Goal: Task Accomplishment & Management: Manage account settings

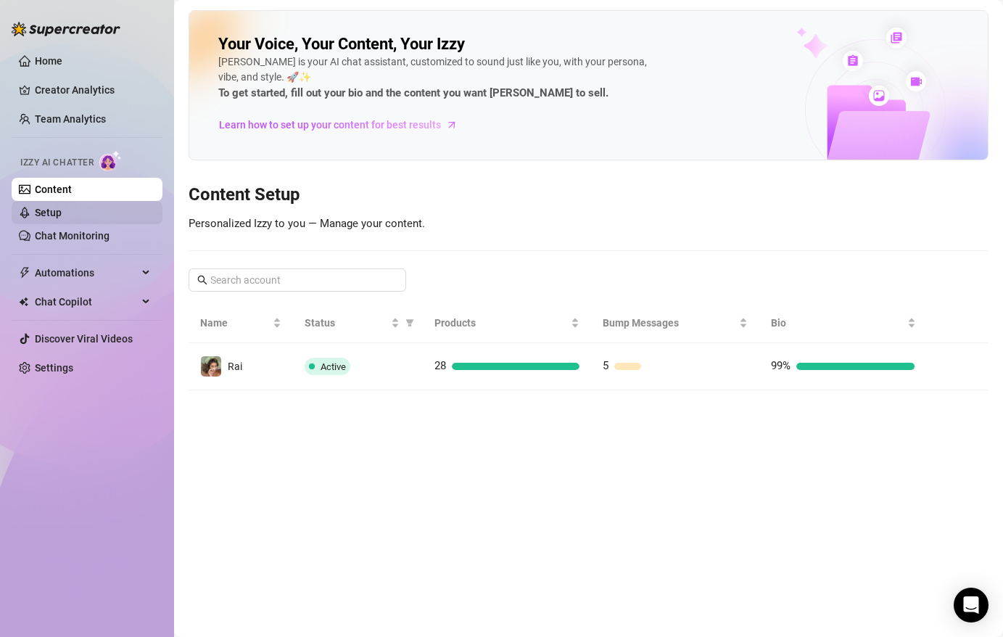
click at [62, 210] on link "Setup" at bounding box center [48, 213] width 27 height 12
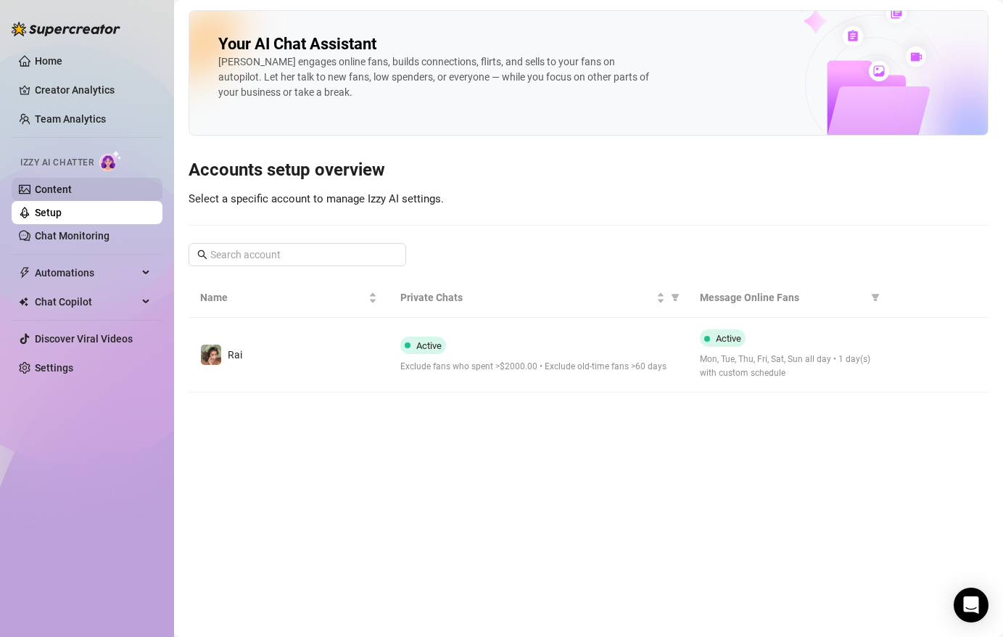
click at [72, 189] on link "Content" at bounding box center [53, 190] width 37 height 12
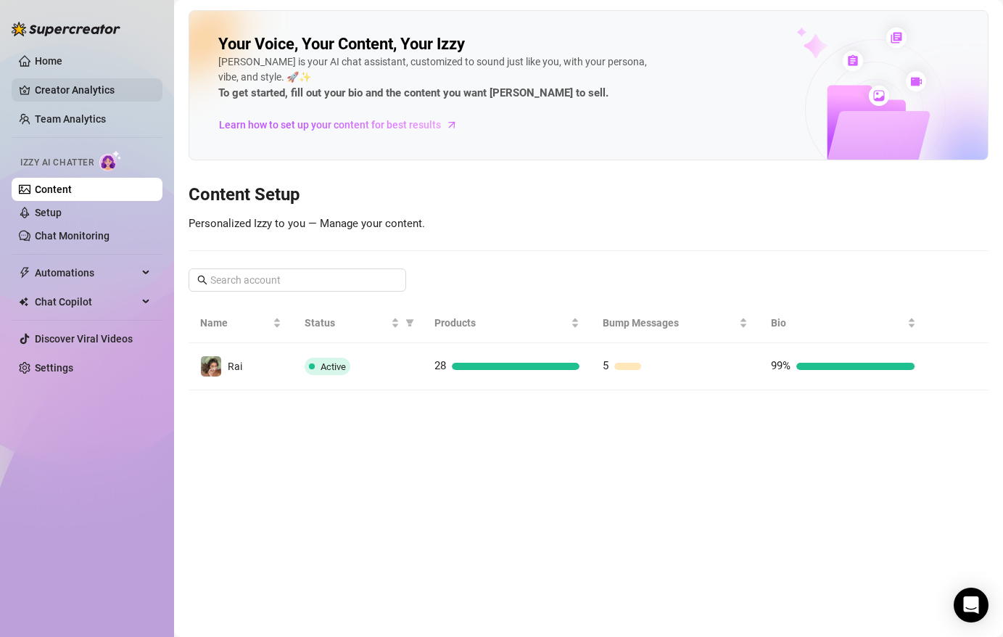
click at [79, 89] on link "Creator Analytics" at bounding box center [93, 89] width 116 height 23
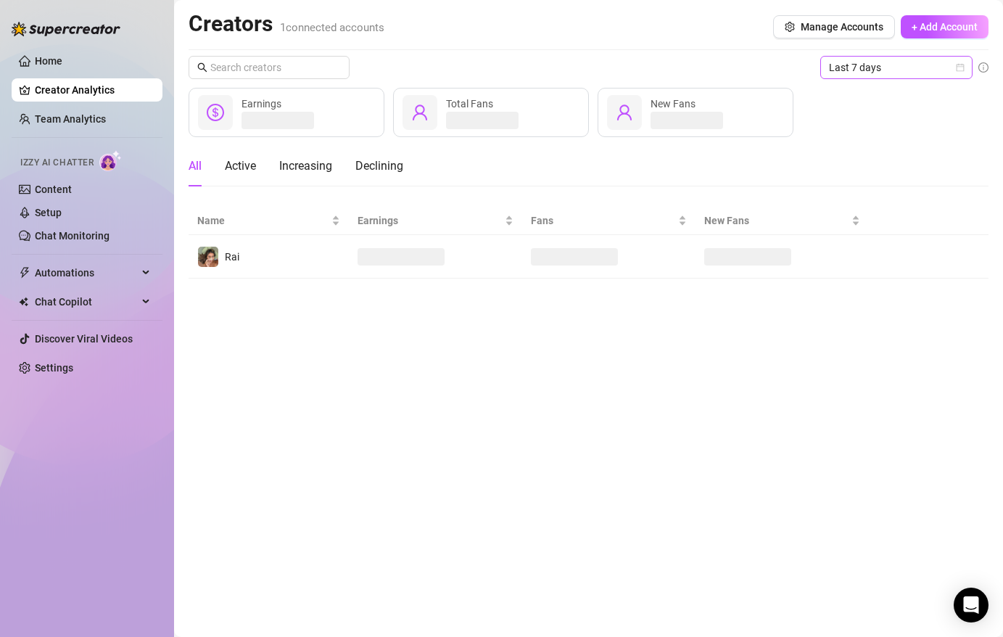
click at [961, 66] on icon "calendar" at bounding box center [961, 68] width 8 height 8
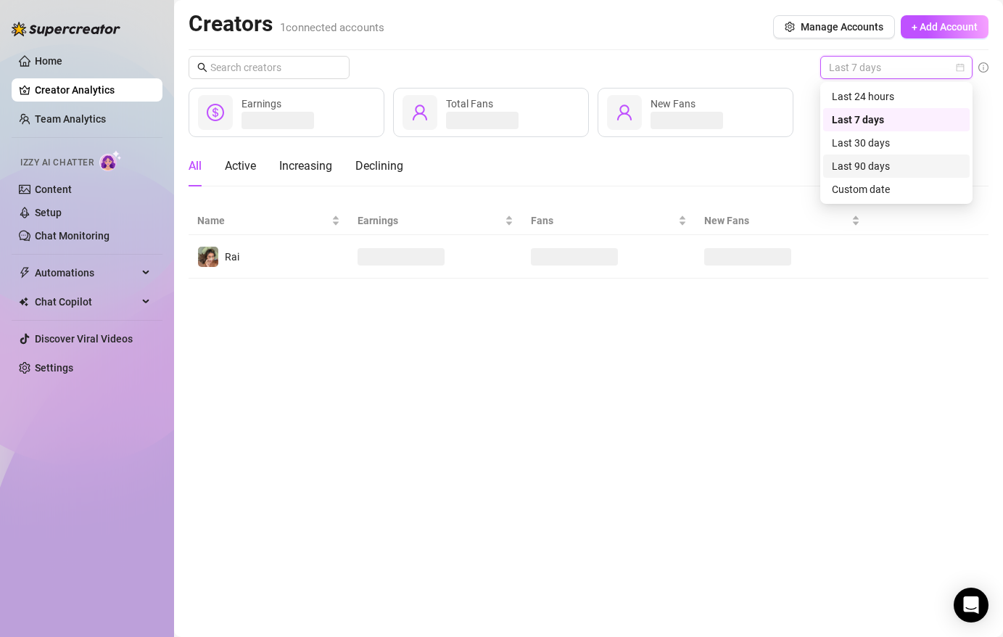
drag, startPoint x: 932, startPoint y: 87, endPoint x: 903, endPoint y: 167, distance: 84.7
click at [903, 167] on div "Last 24 hours Last 7 days Last 30 days Last 90 days Custom date" at bounding box center [896, 143] width 147 height 116
click at [903, 167] on div "Last 90 days" at bounding box center [896, 166] width 129 height 16
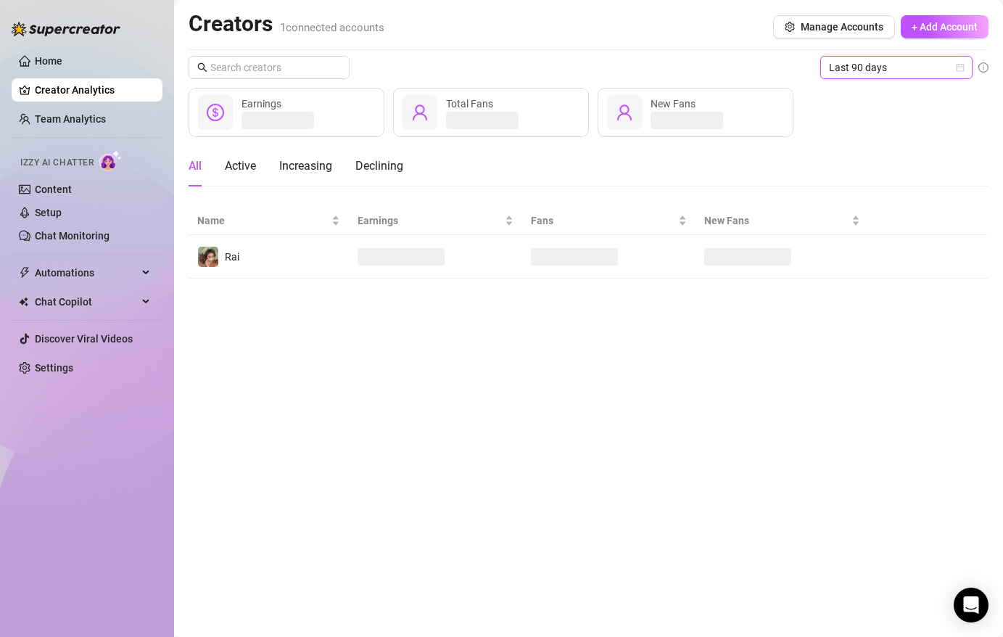
click at [937, 128] on div "Earnings Total Fans New Fans" at bounding box center [589, 112] width 800 height 49
click at [829, 131] on div "Earnings Total Fans New Fans" at bounding box center [589, 112] width 800 height 49
click at [482, 157] on div "All Active Increasing Declining" at bounding box center [589, 166] width 800 height 41
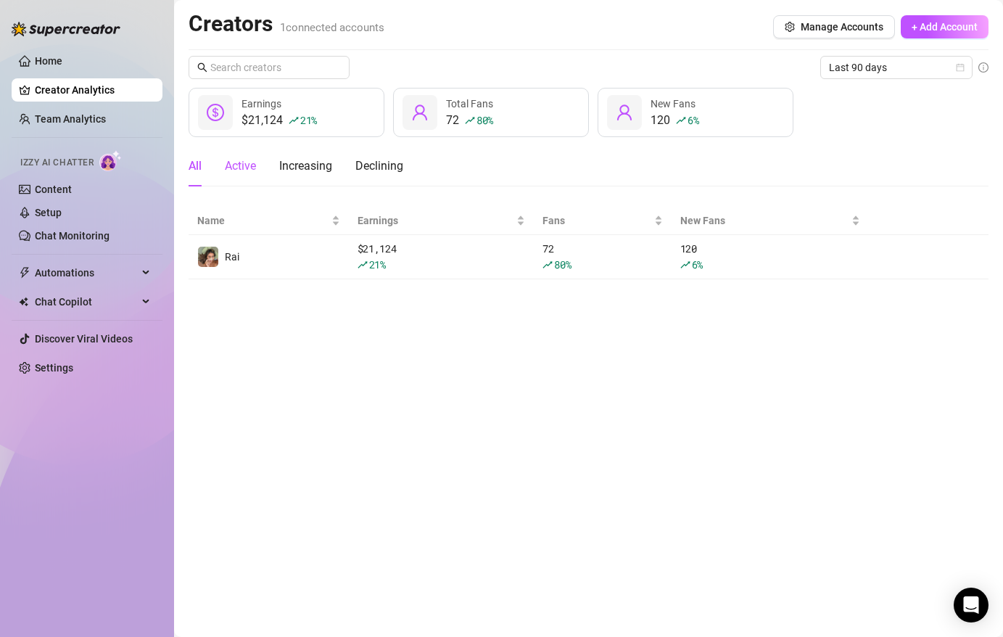
click at [248, 167] on div "Active" at bounding box center [240, 165] width 31 height 17
click at [221, 120] on icon "dollar-circle" at bounding box center [215, 112] width 17 height 17
click at [200, 169] on div "All" at bounding box center [195, 165] width 13 height 17
click at [71, 301] on span "Chat Copilot" at bounding box center [86, 301] width 103 height 23
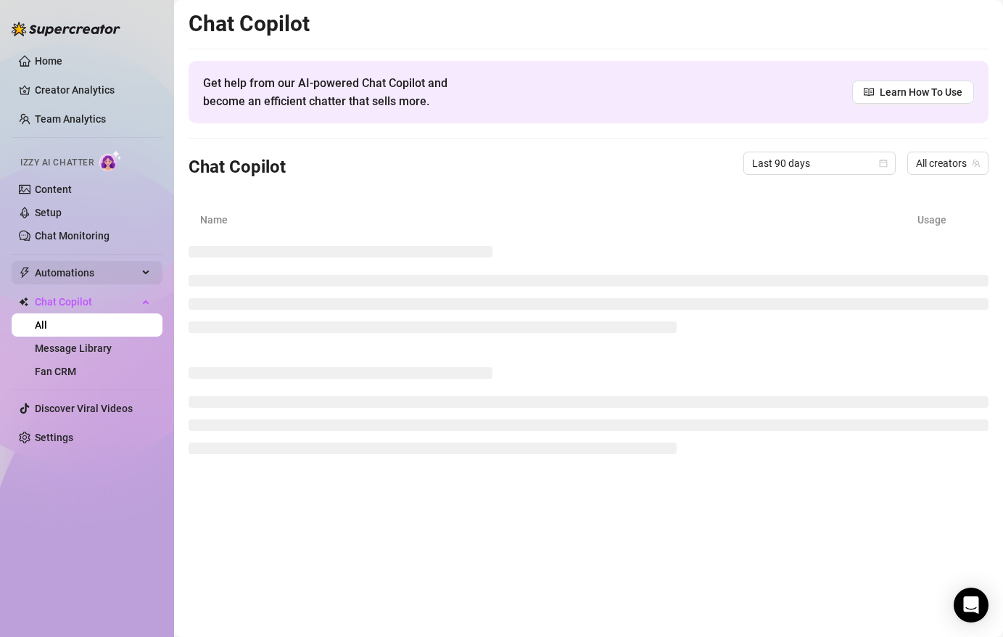
click at [67, 266] on span "Automations" at bounding box center [86, 272] width 103 height 23
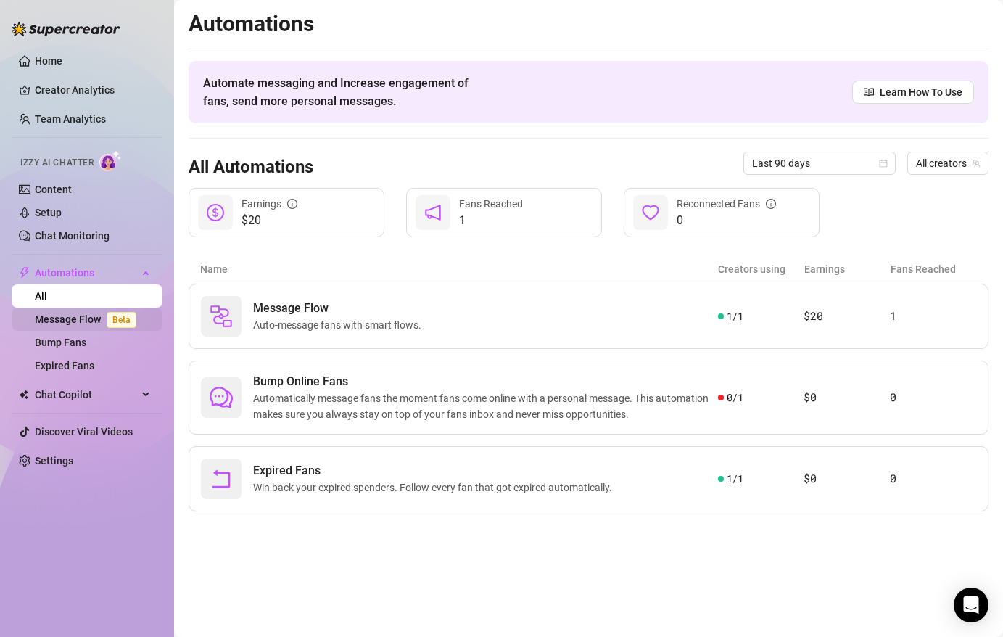
click at [63, 316] on link "Message Flow Beta" at bounding box center [88, 319] width 107 height 12
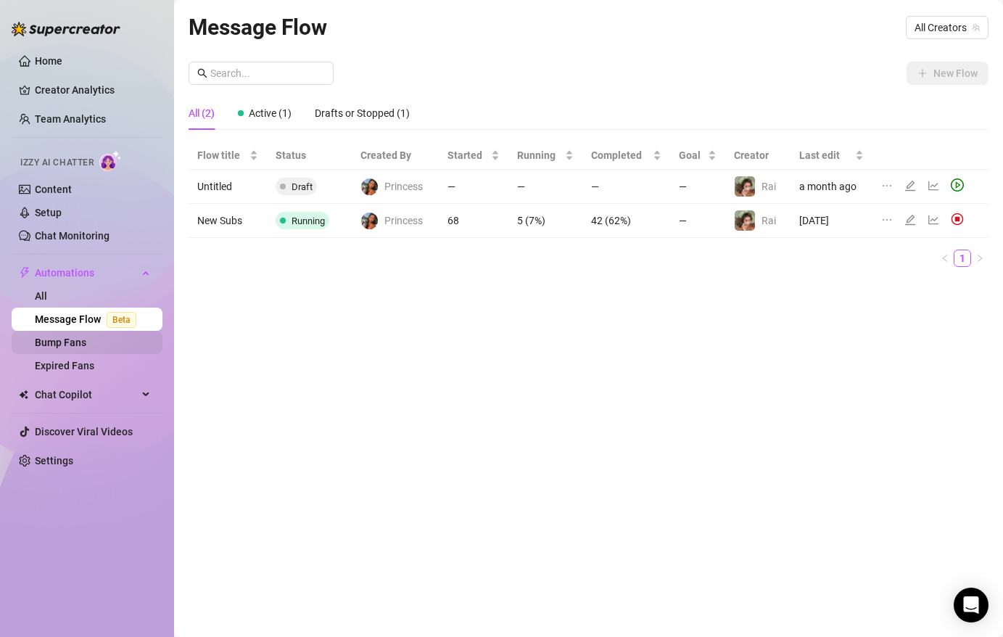
click at [65, 344] on link "Bump Fans" at bounding box center [61, 343] width 52 height 12
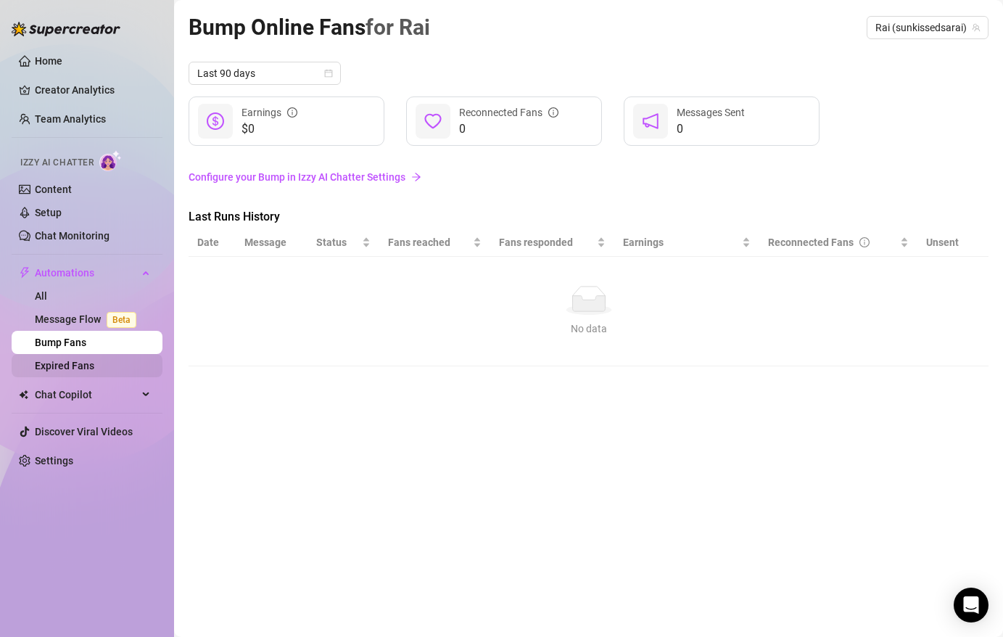
click at [63, 370] on link "Expired Fans" at bounding box center [64, 366] width 59 height 12
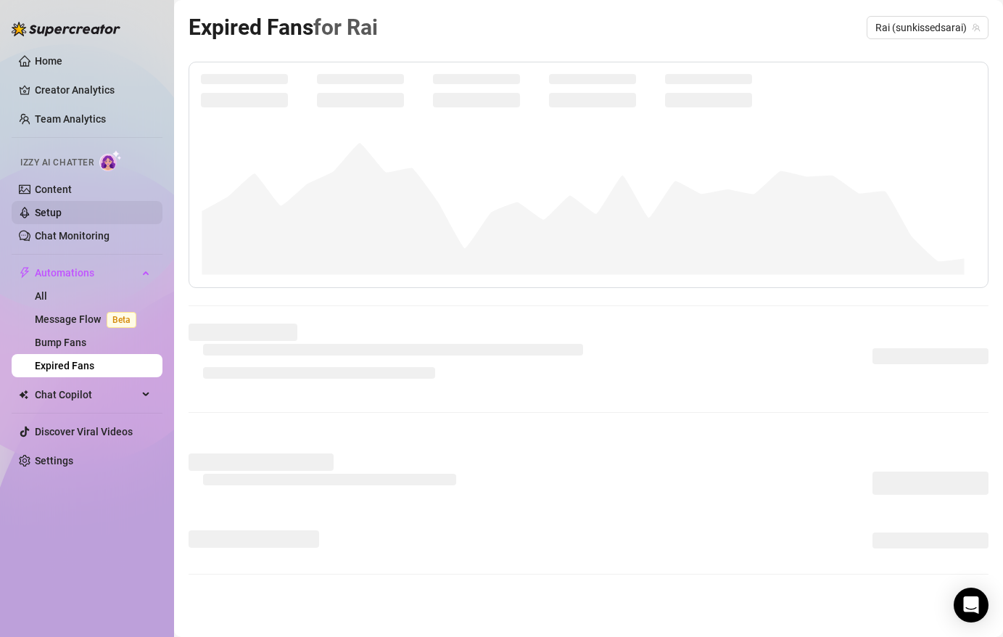
click at [62, 218] on link "Setup" at bounding box center [48, 213] width 27 height 12
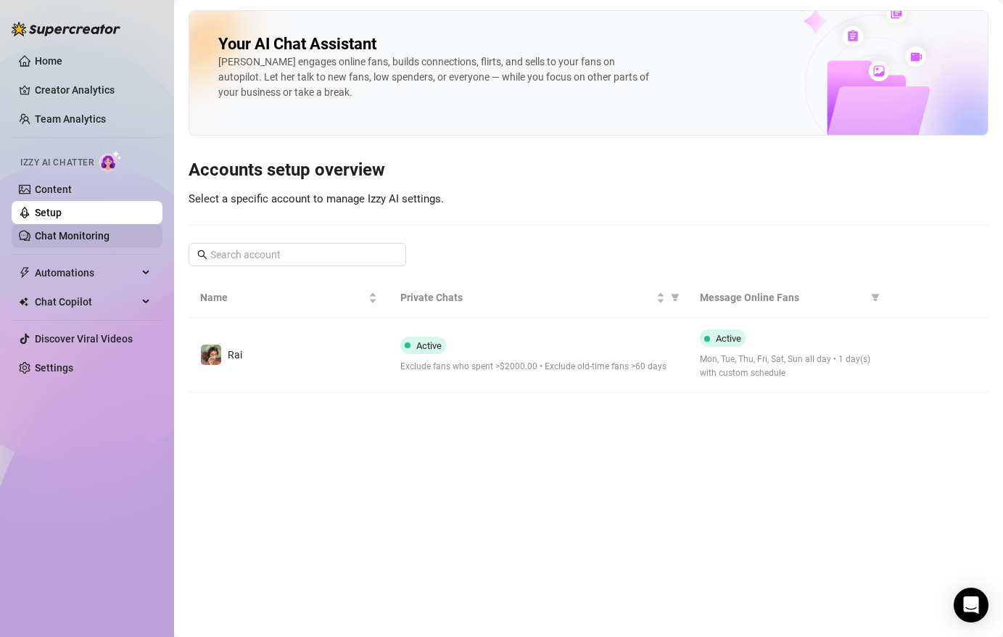
click at [76, 237] on link "Chat Monitoring" at bounding box center [72, 236] width 75 height 12
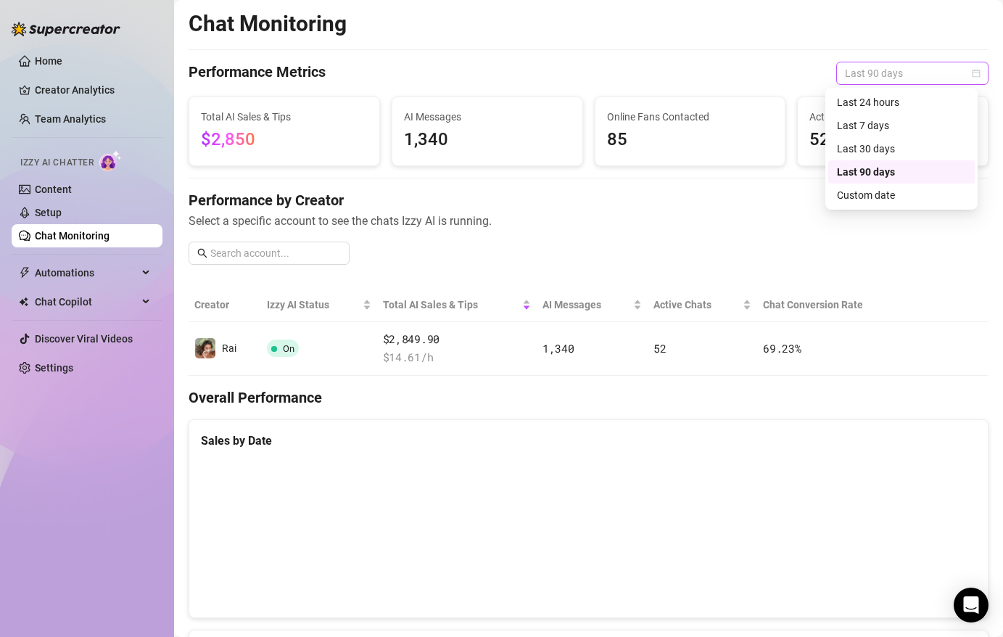
click at [928, 68] on span "Last 90 days" at bounding box center [912, 73] width 135 height 22
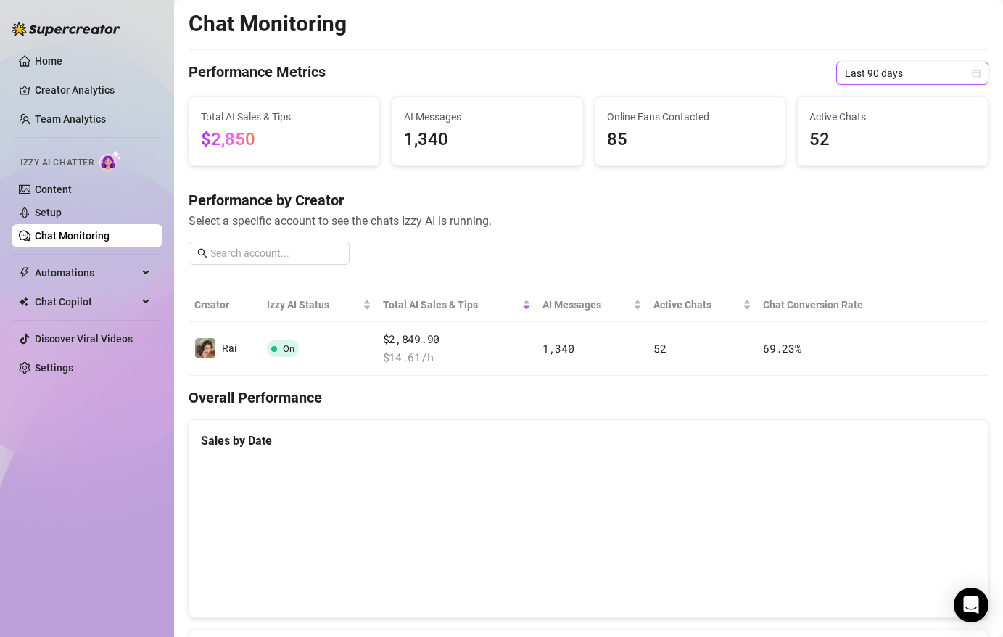
click at [777, 238] on div "Performance by Creator Select a specific account to see the chats Izzy AI is ru…" at bounding box center [589, 233] width 800 height 86
click at [81, 278] on span "Automations" at bounding box center [86, 272] width 103 height 23
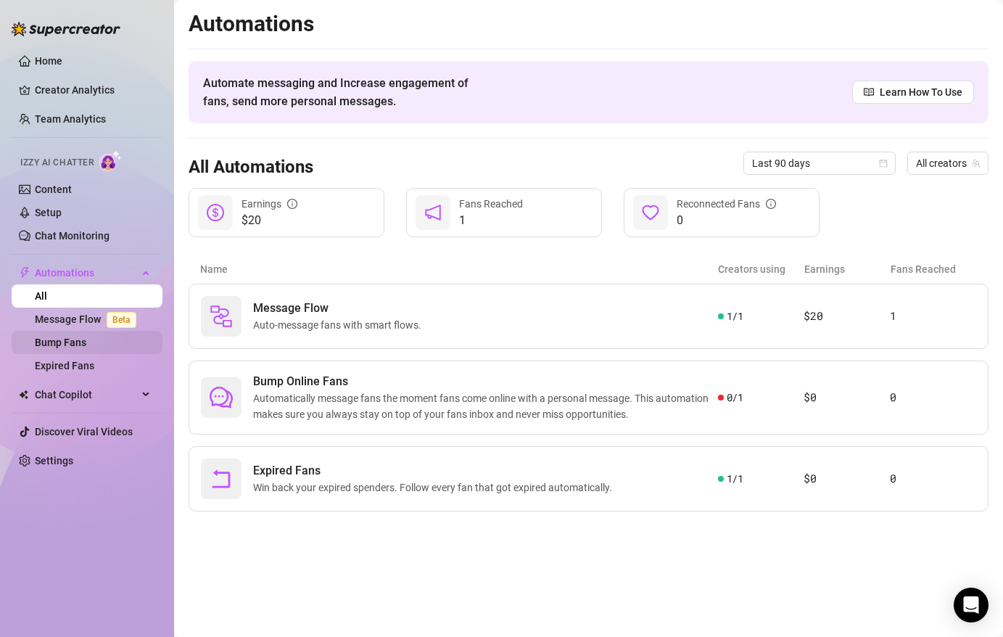
click at [73, 340] on link "Bump Fans" at bounding box center [61, 343] width 52 height 12
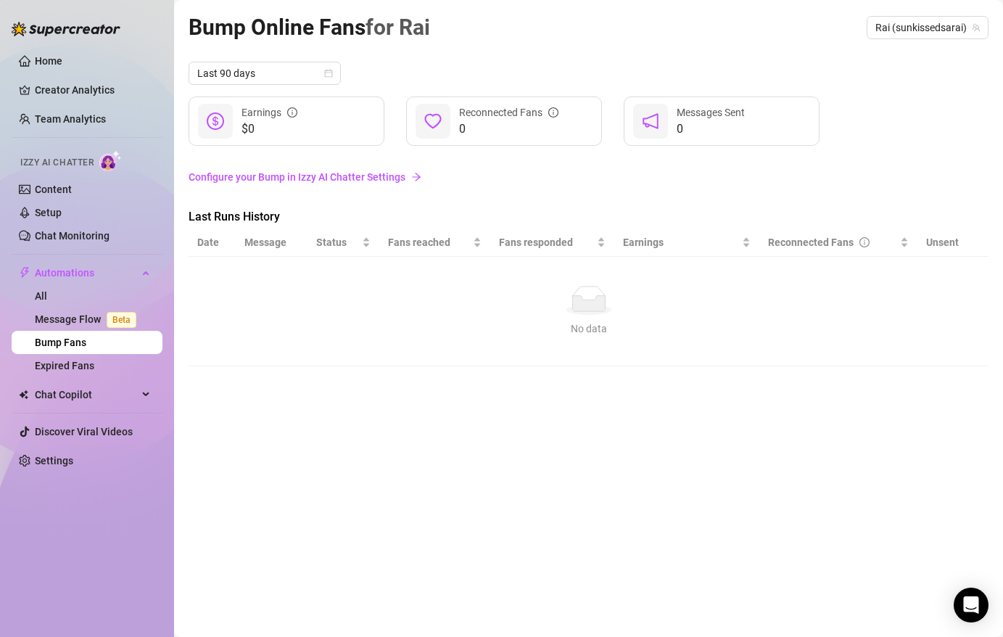
click at [291, 170] on link "Configure your Bump in Izzy AI Chatter Settings" at bounding box center [589, 177] width 800 height 16
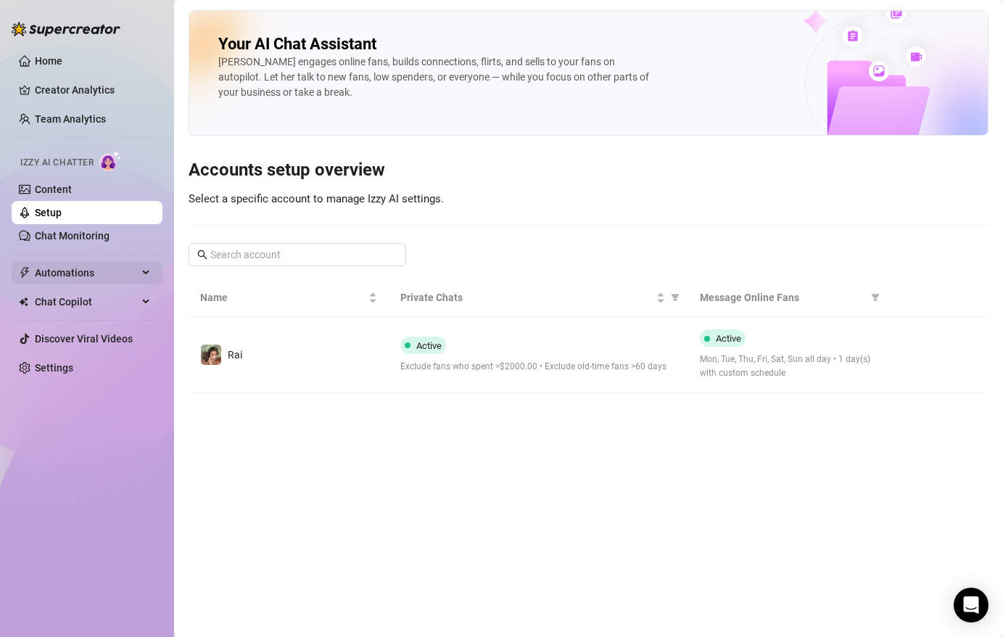
click at [102, 269] on span "Automations" at bounding box center [86, 272] width 103 height 23
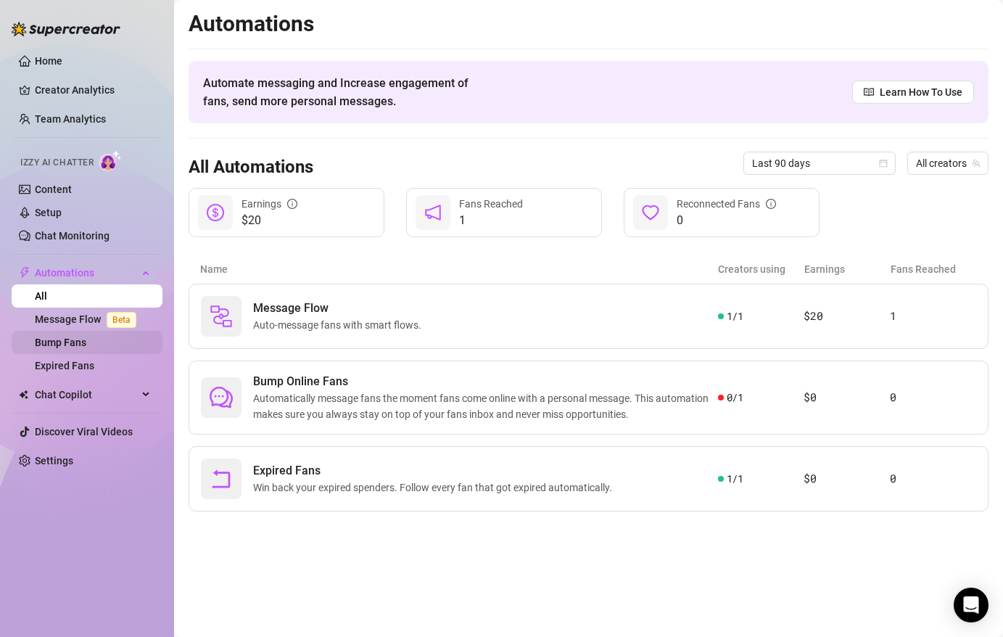
click at [78, 339] on link "Bump Fans" at bounding box center [61, 343] width 52 height 12
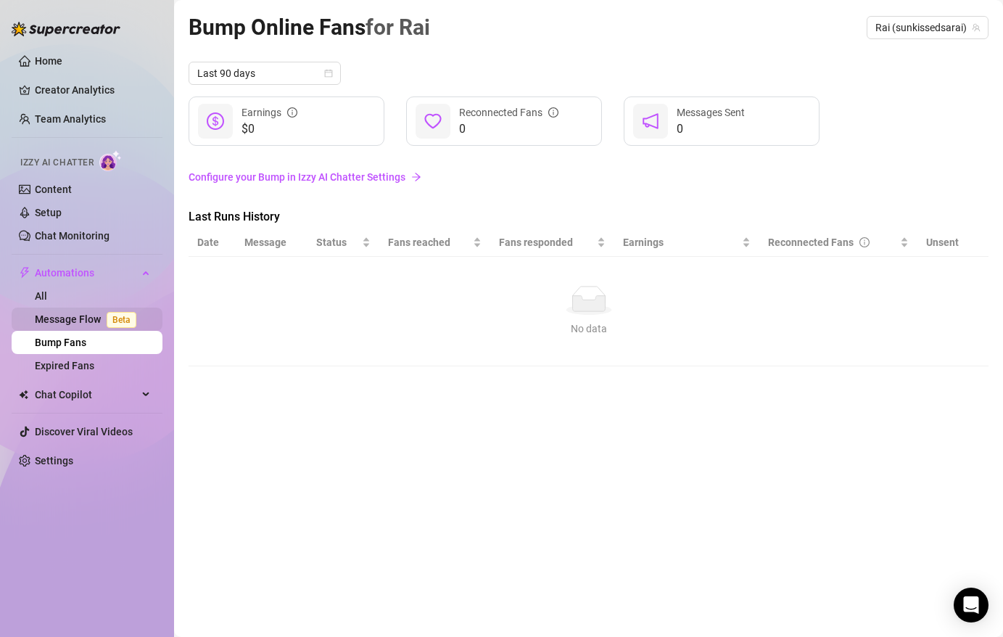
click at [83, 321] on link "Message Flow Beta" at bounding box center [88, 319] width 107 height 12
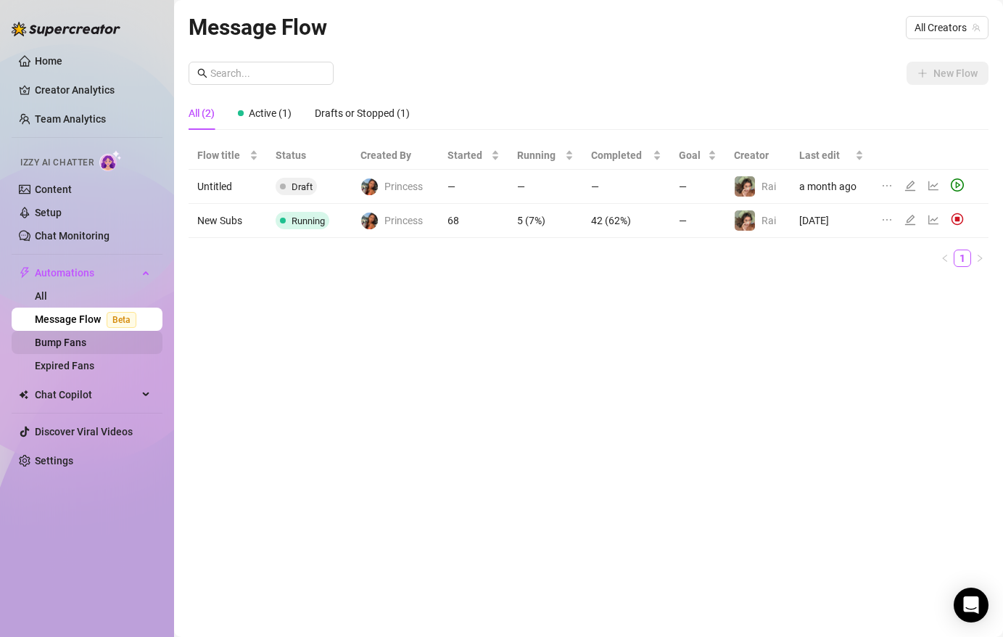
click at [84, 348] on link "Bump Fans" at bounding box center [61, 343] width 52 height 12
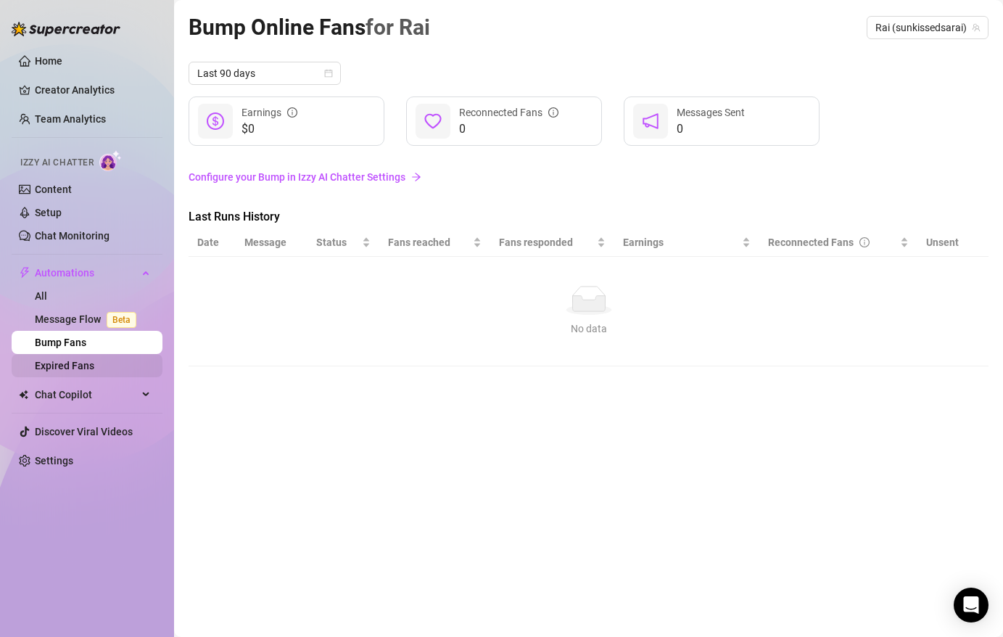
click at [79, 371] on link "Expired Fans" at bounding box center [64, 366] width 59 height 12
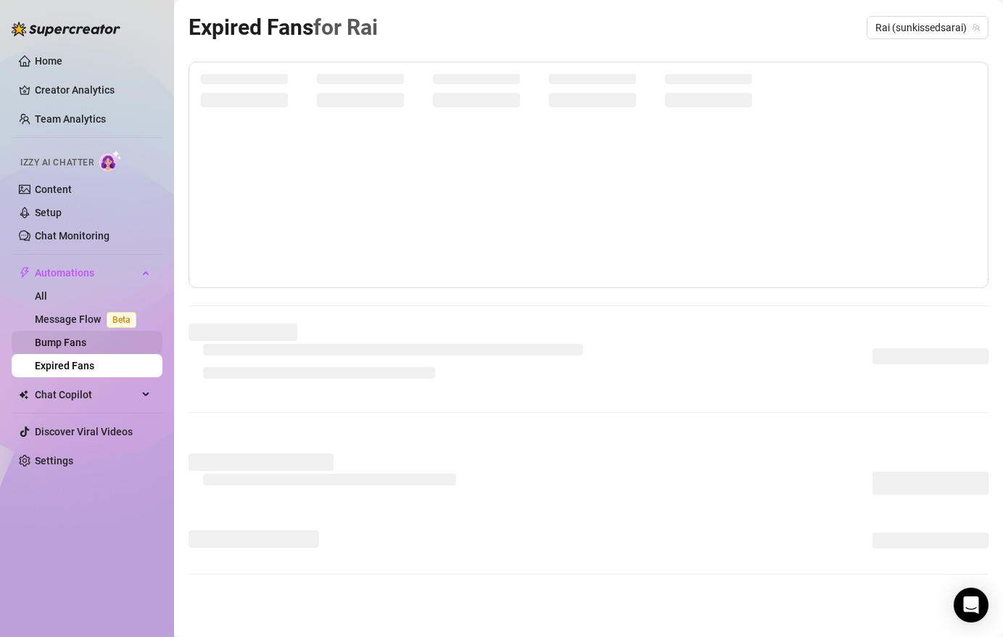
click at [84, 340] on link "Bump Fans" at bounding box center [61, 343] width 52 height 12
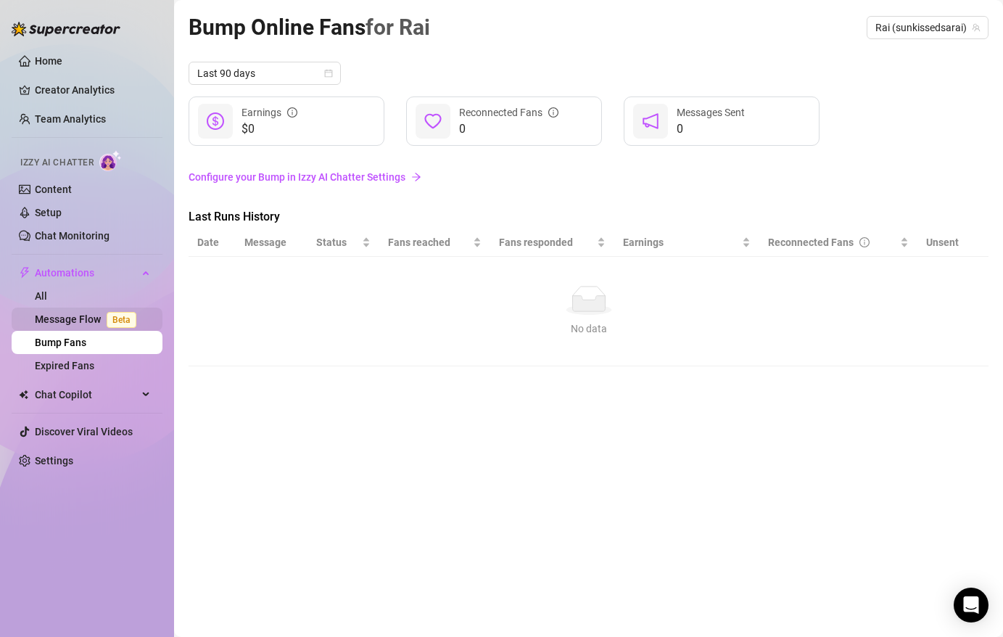
click at [85, 325] on link "Message Flow Beta" at bounding box center [88, 319] width 107 height 12
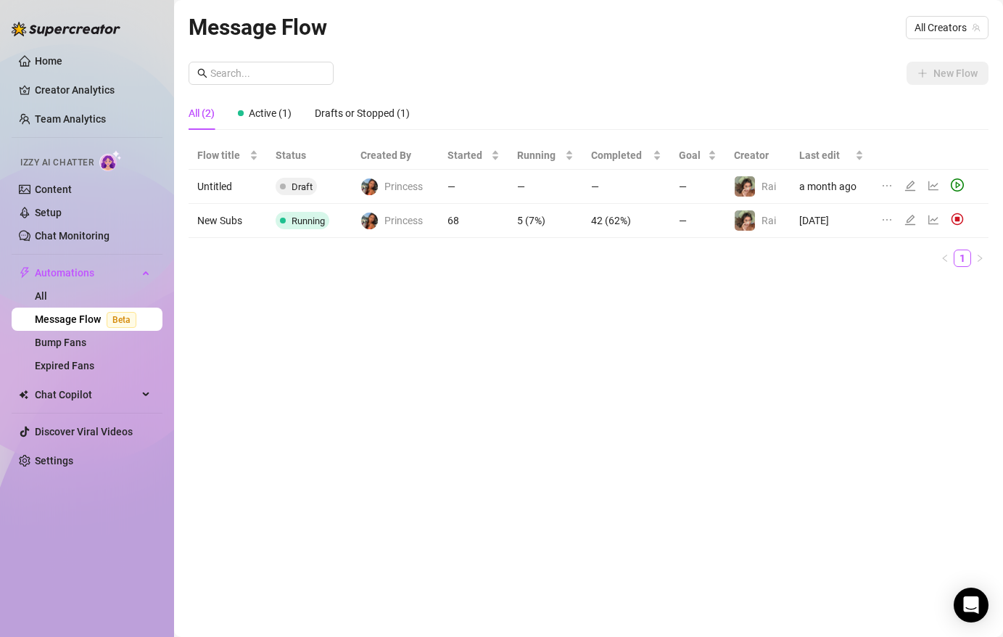
click at [932, 186] on icon "line-chart" at bounding box center [934, 186] width 12 height 12
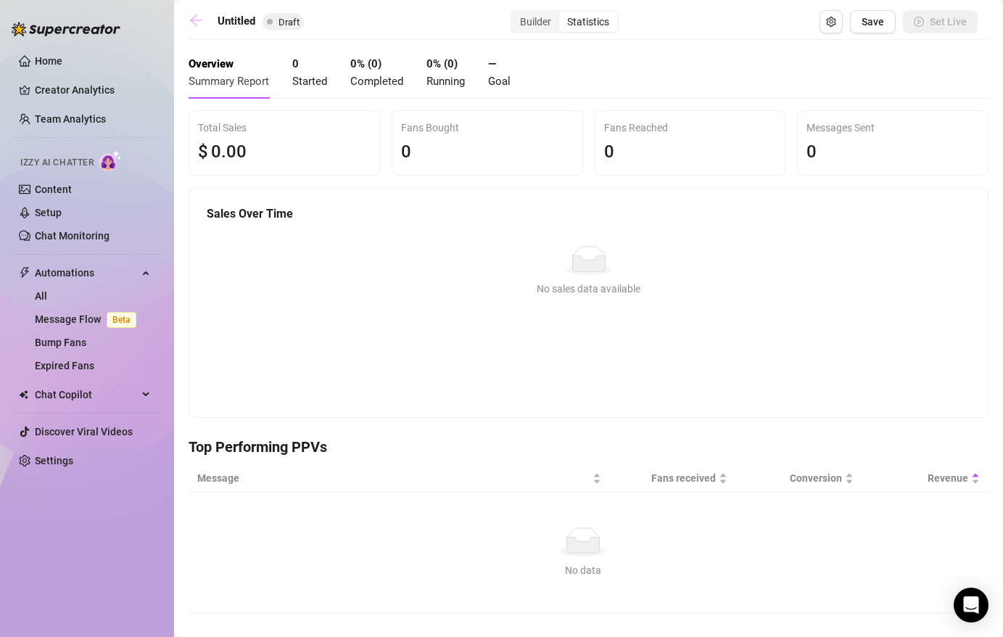
click at [191, 20] on icon "arrow-left" at bounding box center [196, 21] width 12 height 12
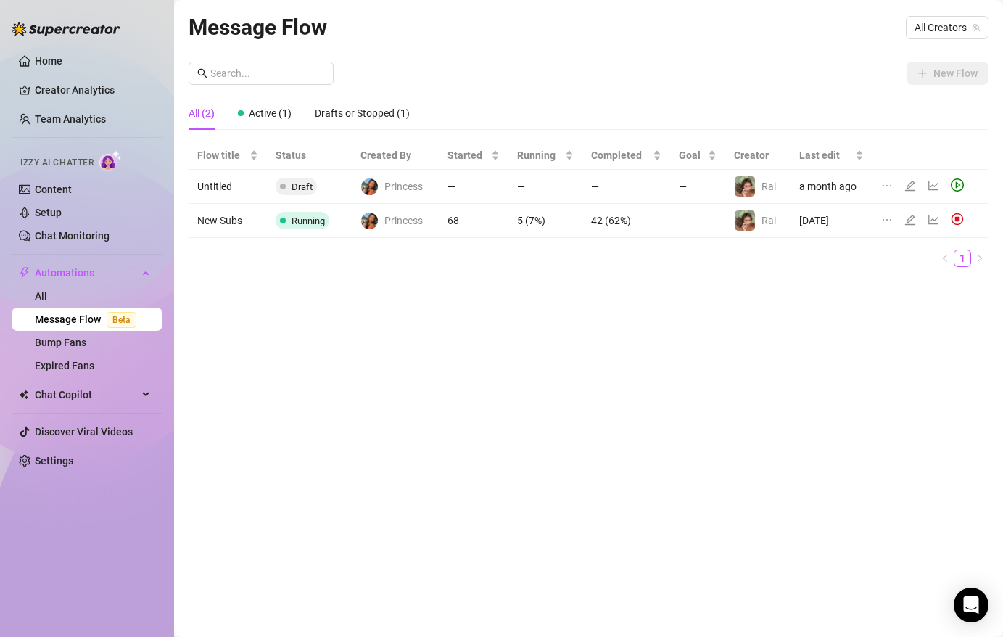
click at [932, 222] on icon "line-chart" at bounding box center [934, 220] width 12 height 12
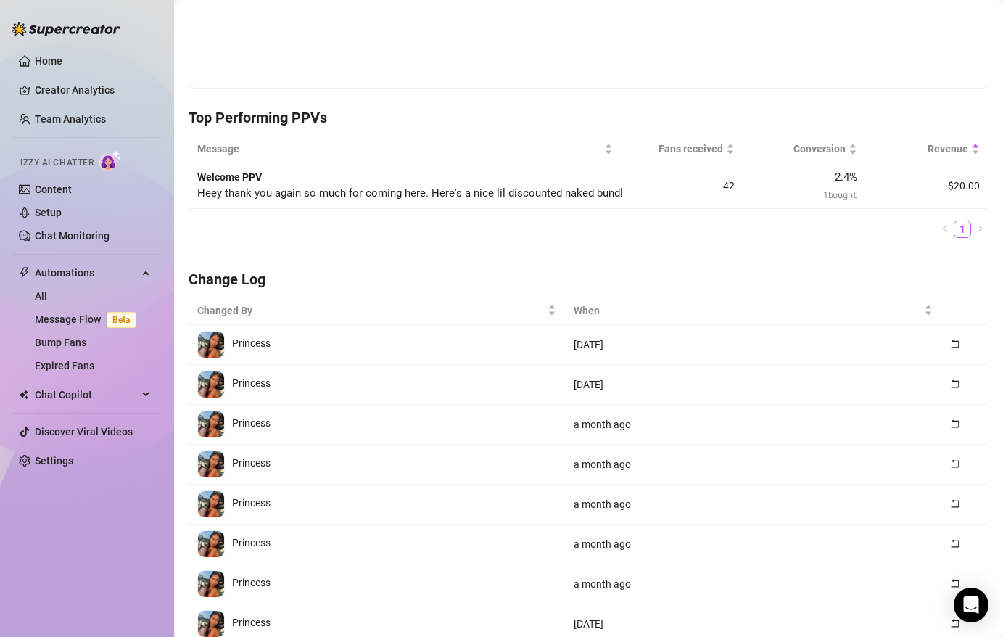
scroll to position [420, 0]
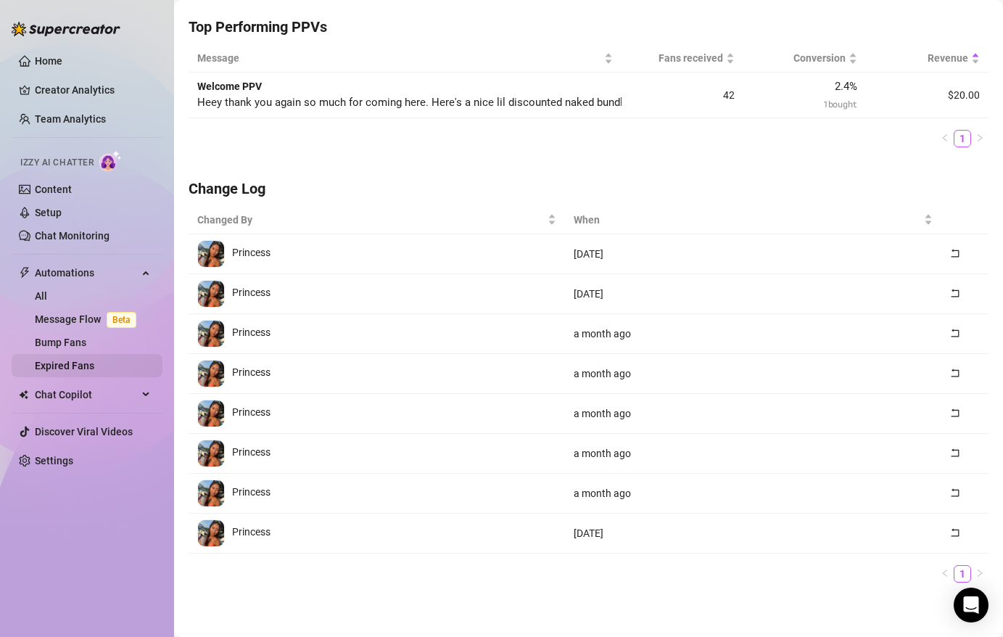
click at [94, 371] on link "Expired Fans" at bounding box center [64, 366] width 59 height 12
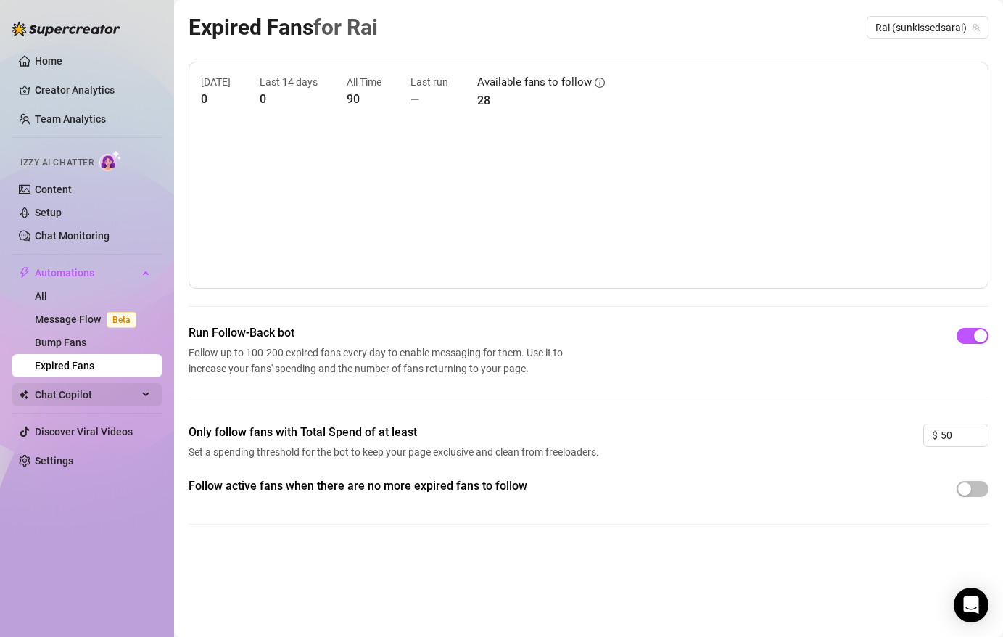
click at [102, 397] on span "Chat Copilot" at bounding box center [86, 394] width 103 height 23
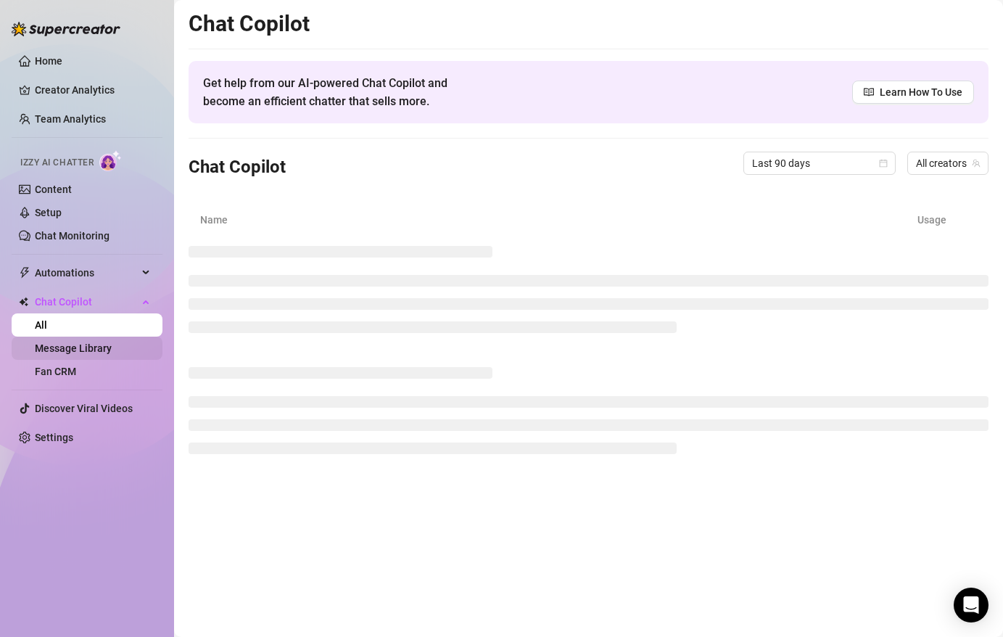
click at [104, 346] on link "Message Library" at bounding box center [73, 348] width 77 height 12
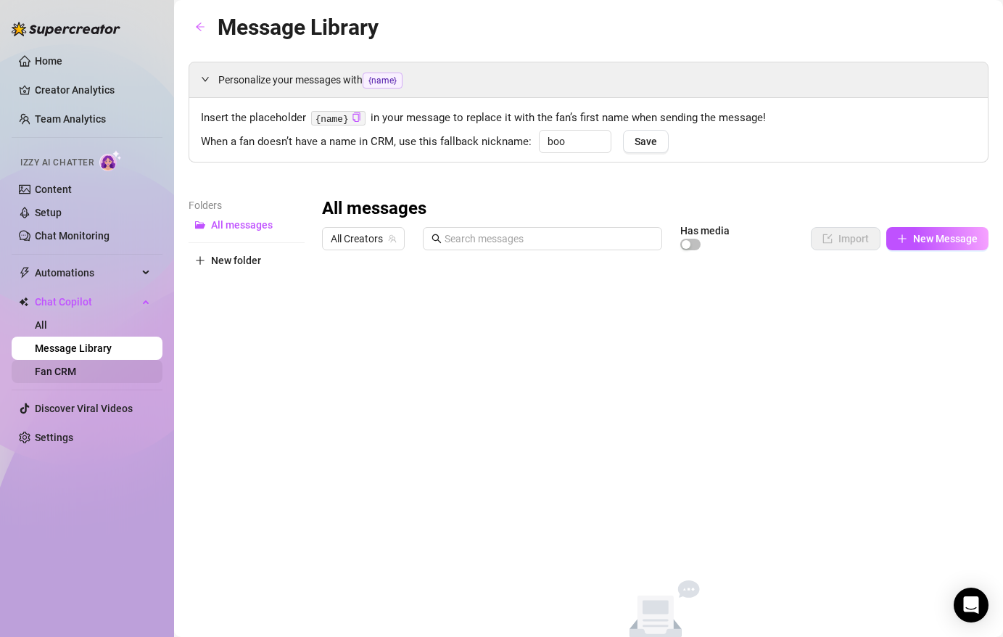
click at [76, 366] on link "Fan CRM" at bounding box center [55, 372] width 41 height 12
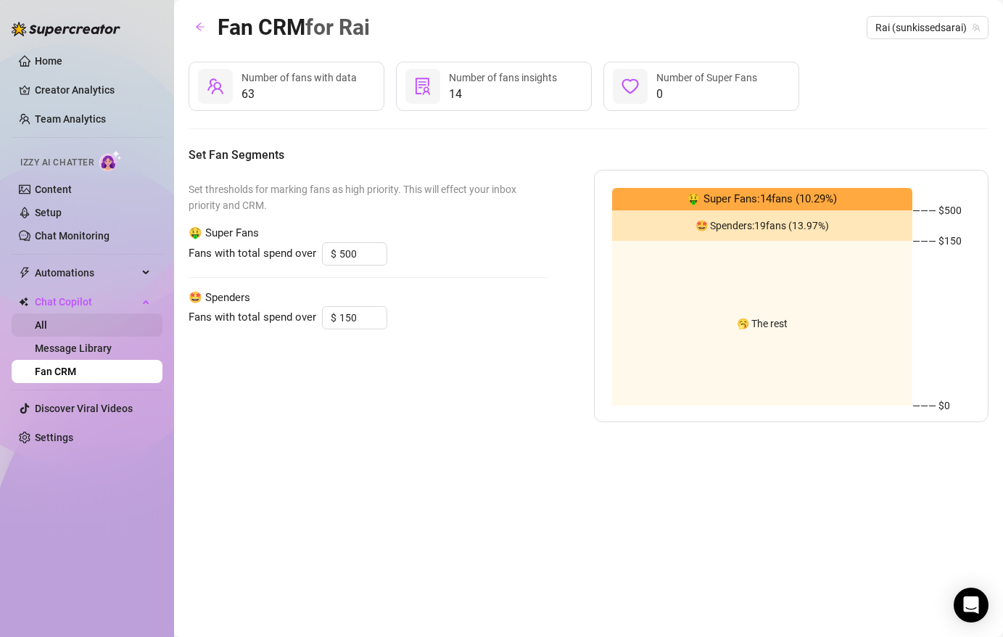
click at [47, 326] on link "All" at bounding box center [41, 325] width 12 height 12
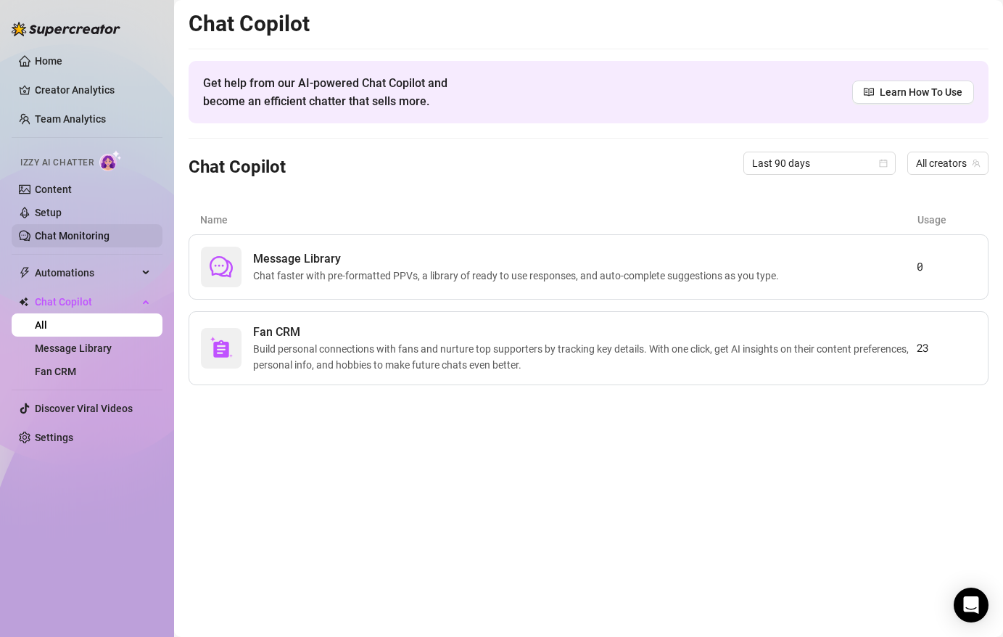
click at [91, 230] on link "Chat Monitoring" at bounding box center [72, 236] width 75 height 12
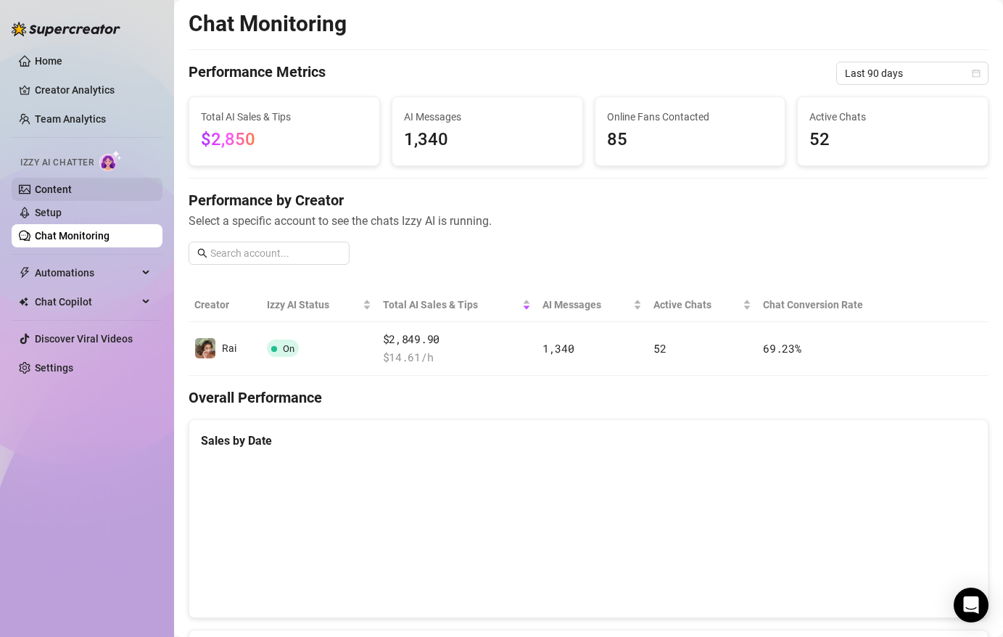
click at [72, 195] on link "Content" at bounding box center [53, 190] width 37 height 12
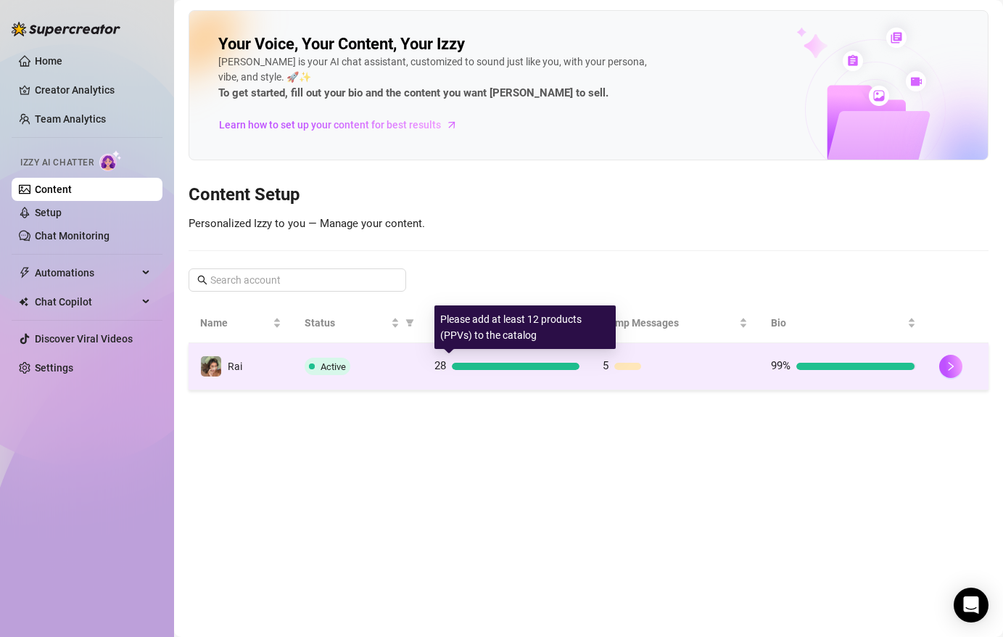
click at [564, 363] on div at bounding box center [516, 366] width 128 height 7
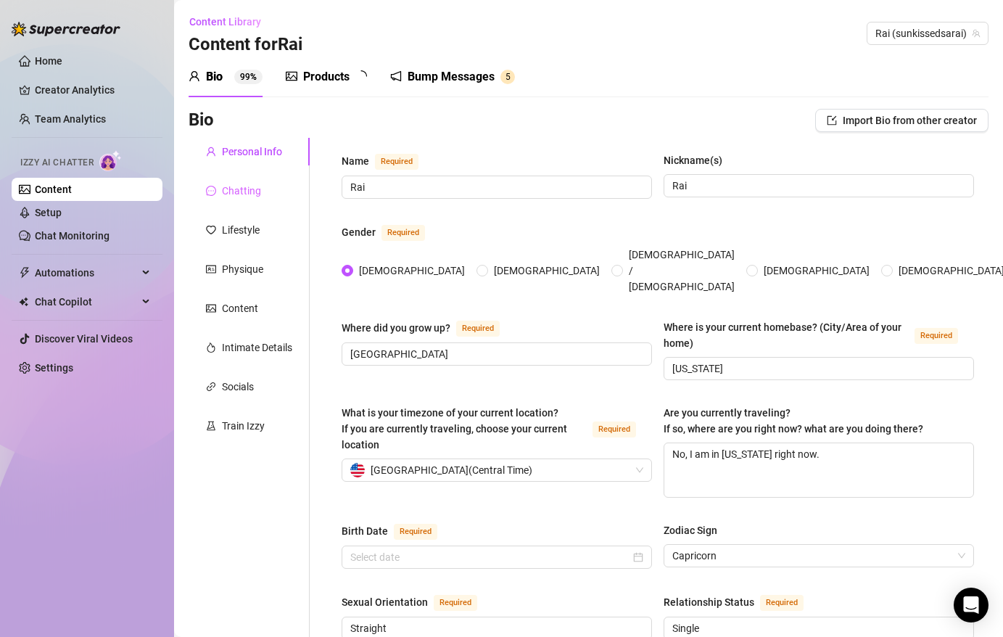
type input "[DATE]"
click at [442, 70] on div "Bump Messages" at bounding box center [461, 76] width 87 height 17
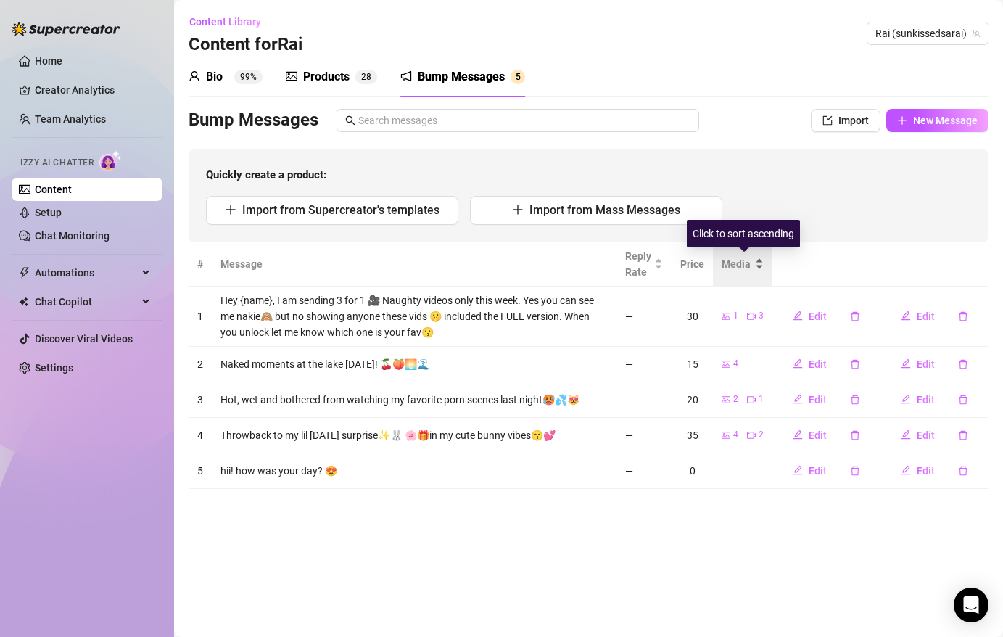
click at [759, 271] on div "Media" at bounding box center [743, 264] width 42 height 16
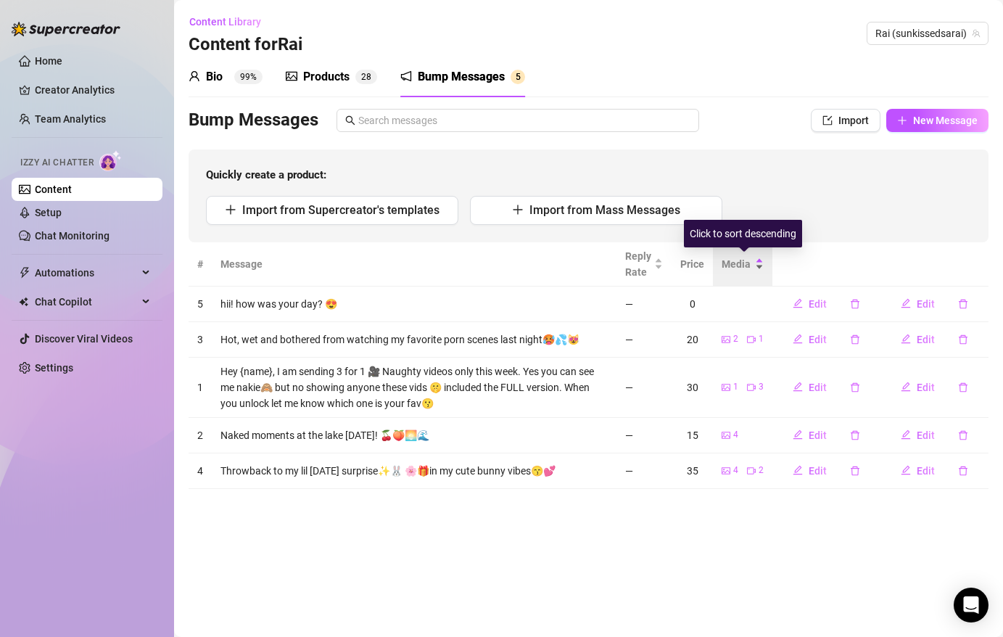
click at [759, 271] on div "Media" at bounding box center [743, 264] width 42 height 16
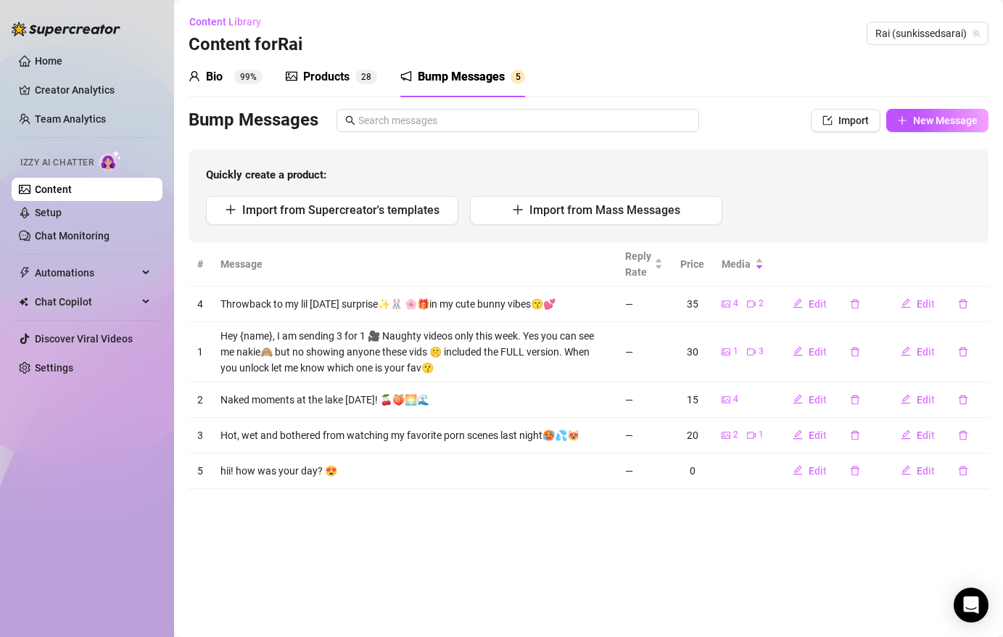
click at [694, 269] on th "Price" at bounding box center [692, 264] width 41 height 44
click at [235, 276] on th "Message" at bounding box center [414, 264] width 405 height 44
click at [765, 242] on div "Click to cancel sorting" at bounding box center [744, 234] width 110 height 28
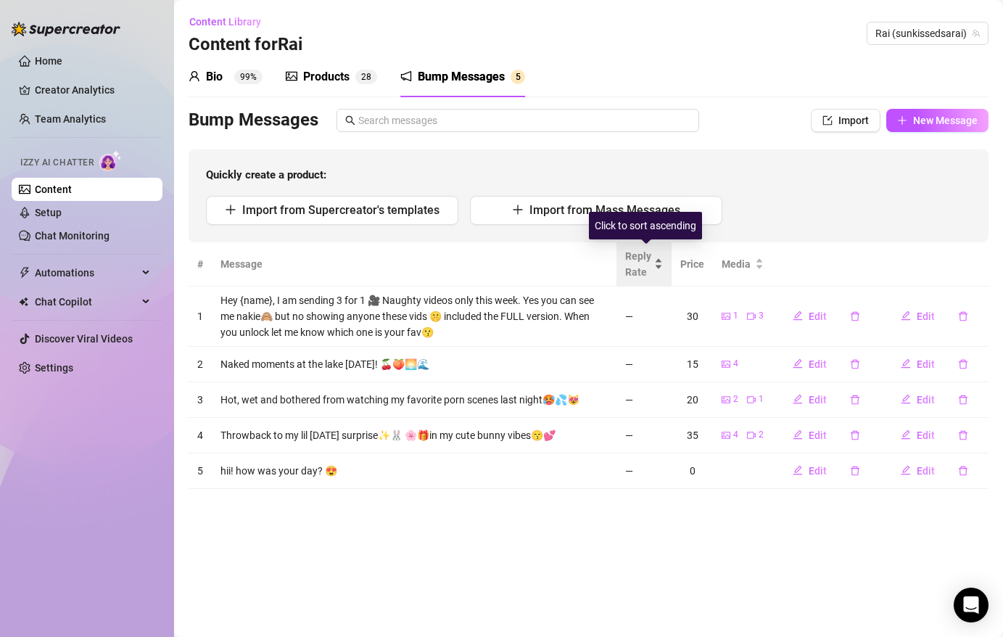
click at [662, 268] on div "Reply Rate" at bounding box center [644, 264] width 38 height 32
click at [699, 271] on th "Price" at bounding box center [692, 264] width 41 height 44
click at [965, 435] on icon "delete" at bounding box center [963, 435] width 10 height 10
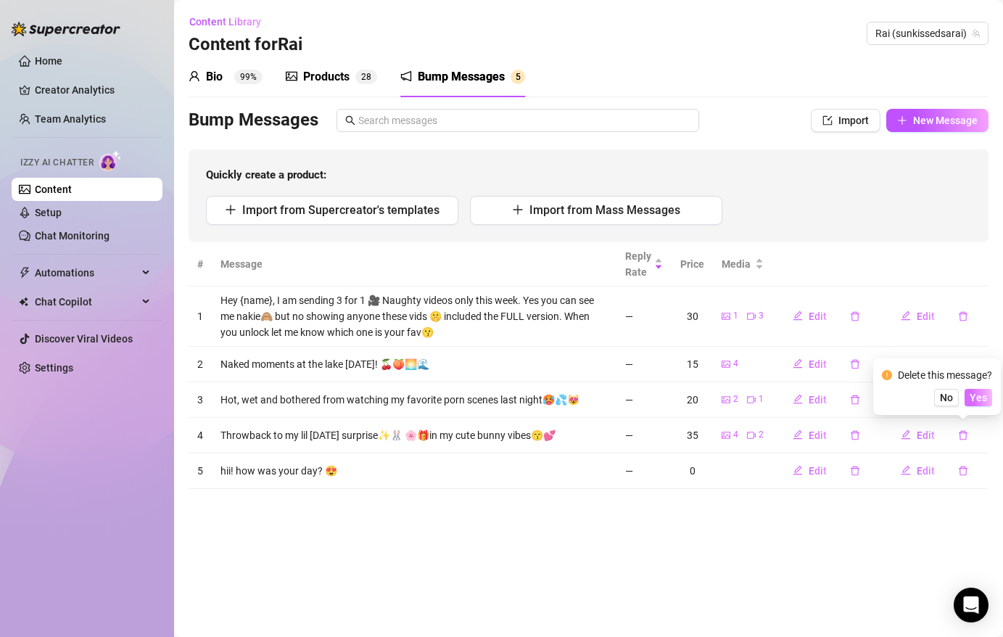
click at [980, 400] on span "Yes" at bounding box center [978, 398] width 17 height 12
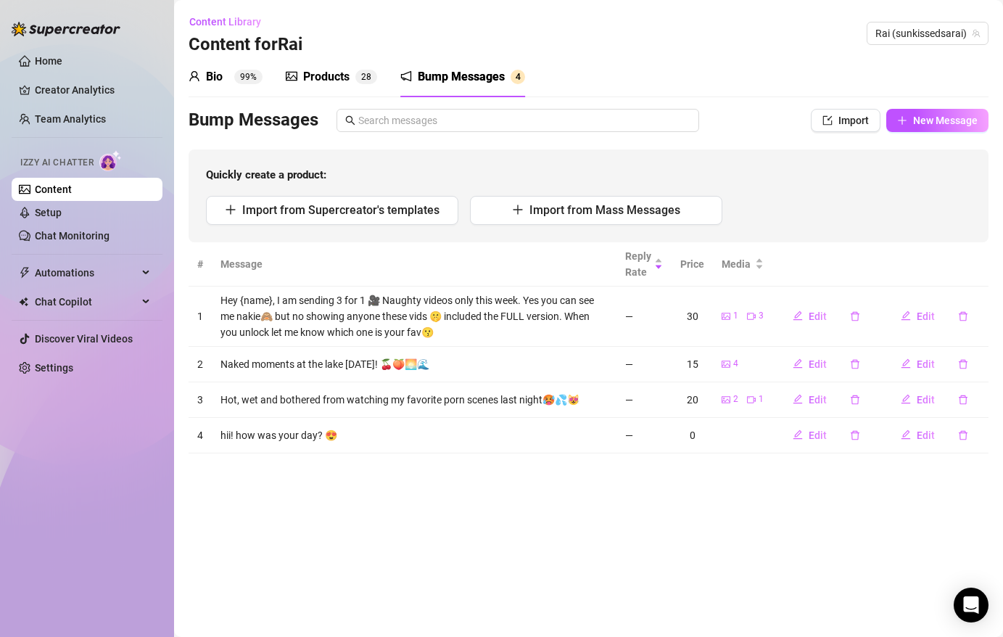
click at [341, 83] on div "Products" at bounding box center [326, 76] width 46 height 17
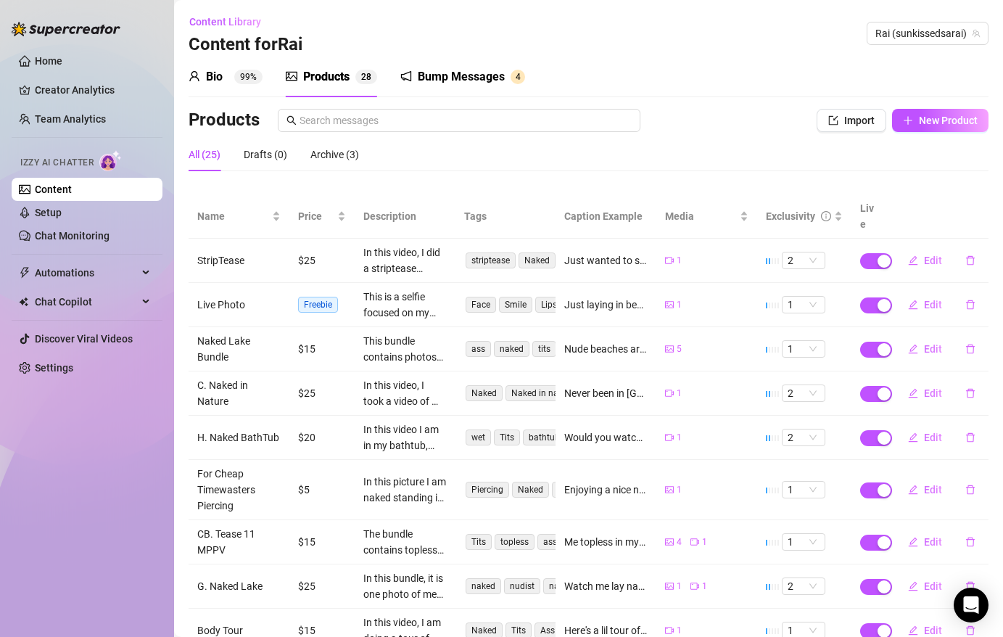
click at [444, 91] on div "Bump Messages 4" at bounding box center [462, 77] width 125 height 41
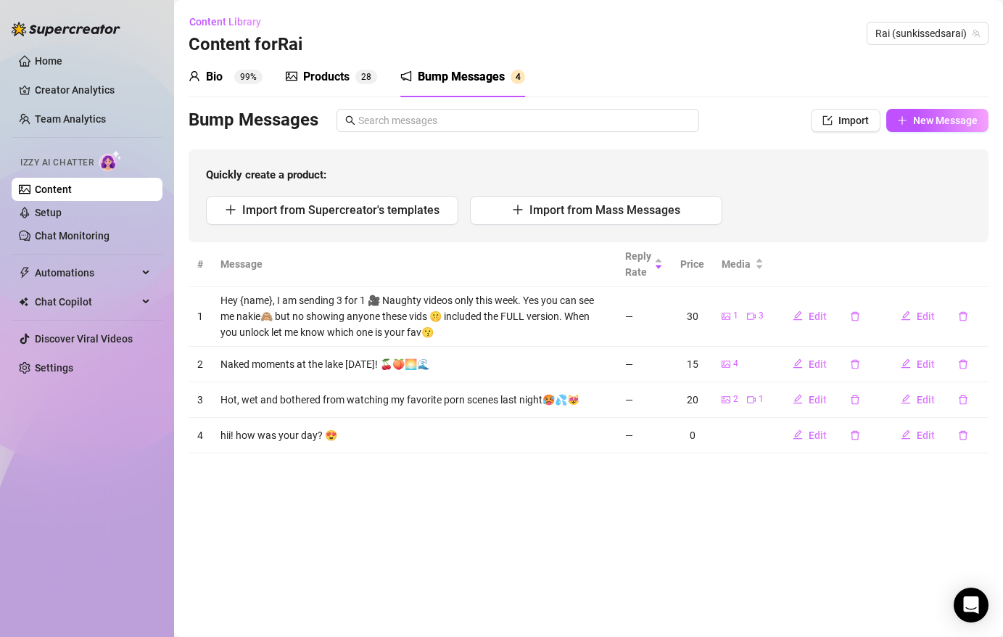
click at [329, 77] on div "Products" at bounding box center [326, 76] width 46 height 17
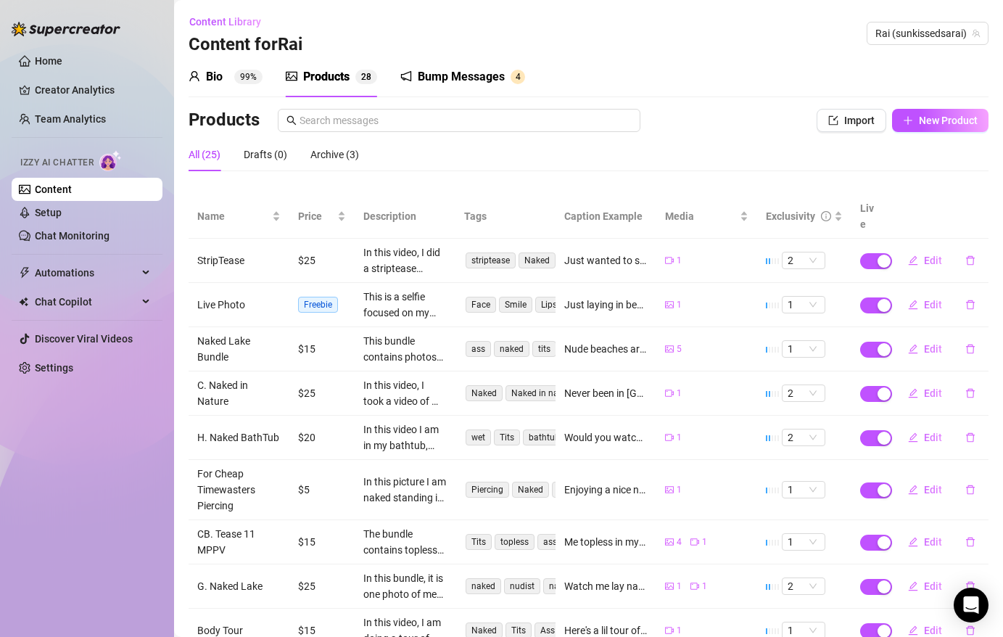
click at [253, 83] on sup "99%" at bounding box center [248, 77] width 28 height 15
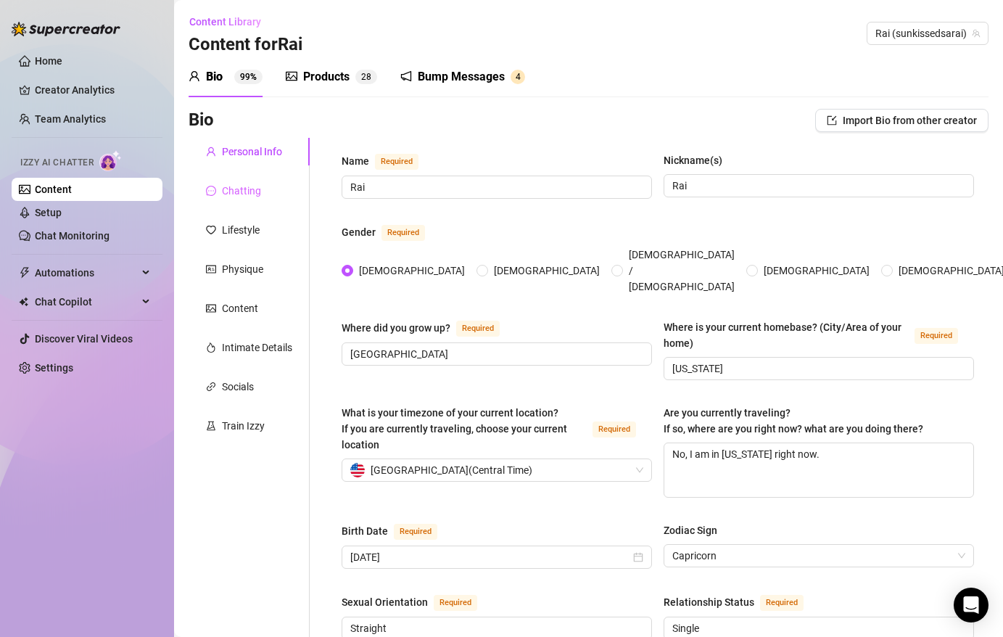
click at [266, 185] on div "Chatting" at bounding box center [249, 191] width 121 height 28
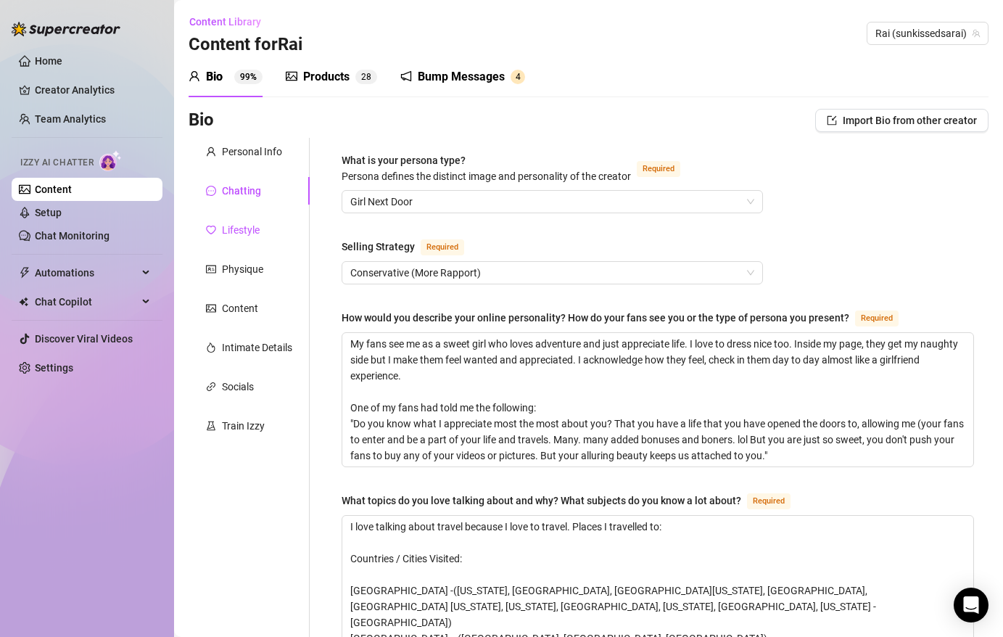
click at [249, 228] on div "Lifestyle" at bounding box center [241, 230] width 38 height 16
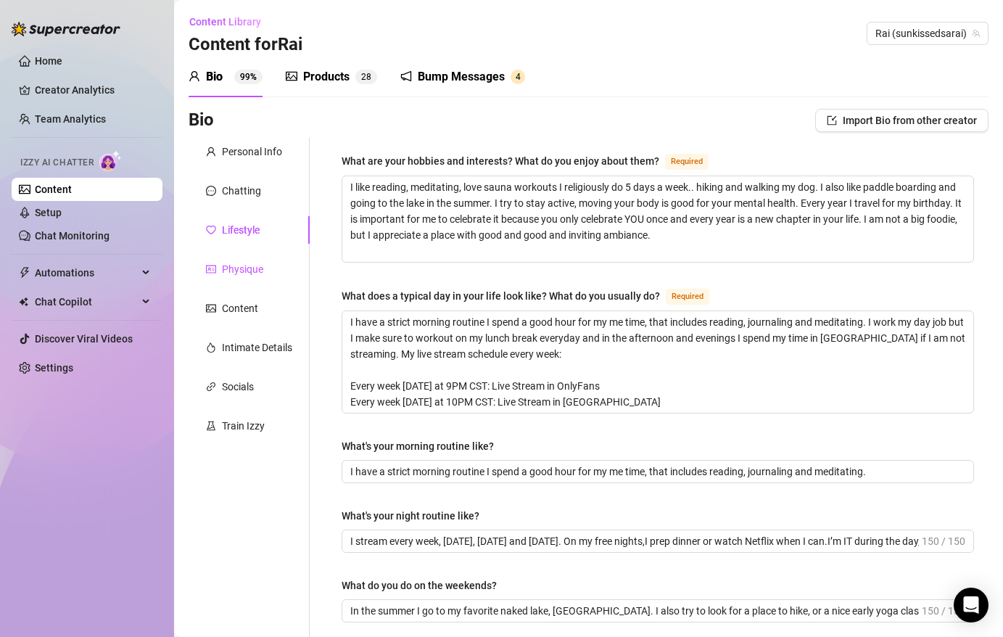
click at [237, 265] on div "Physique" at bounding box center [242, 269] width 41 height 16
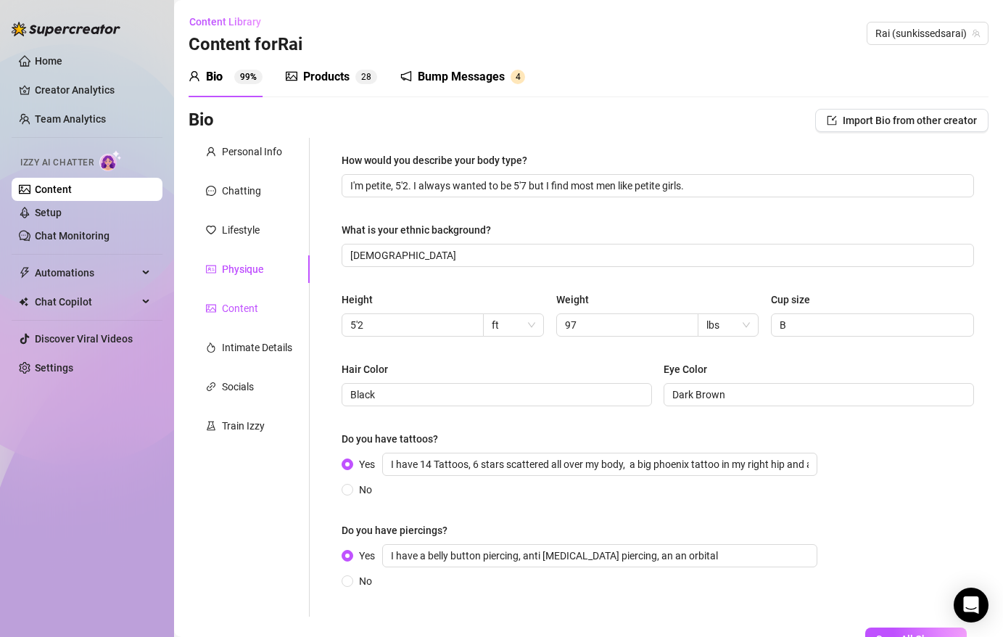
click at [237, 306] on div "Content" at bounding box center [240, 308] width 36 height 16
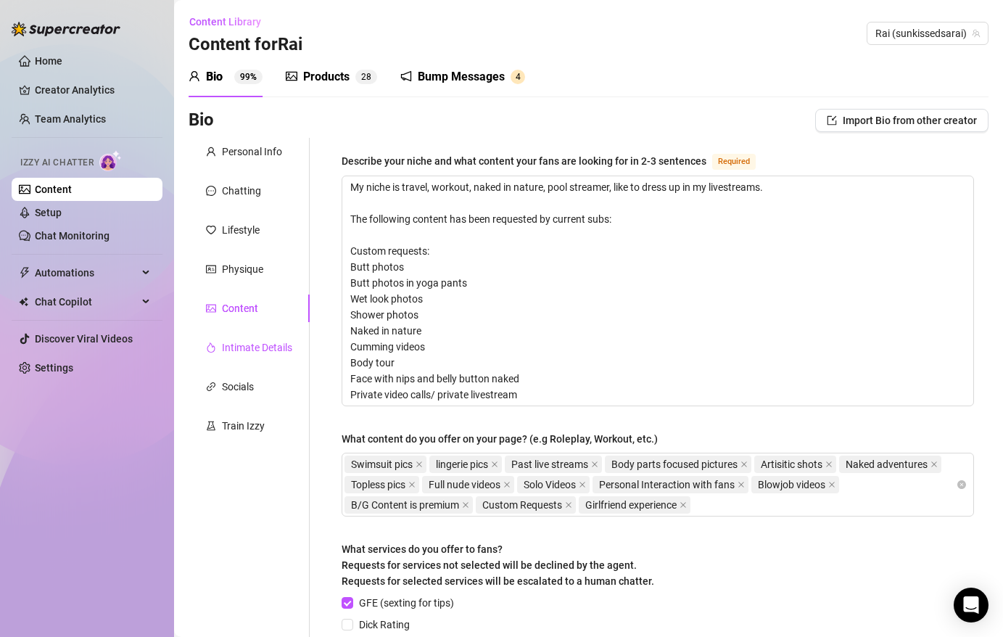
click at [237, 342] on div "Intimate Details" at bounding box center [257, 348] width 70 height 16
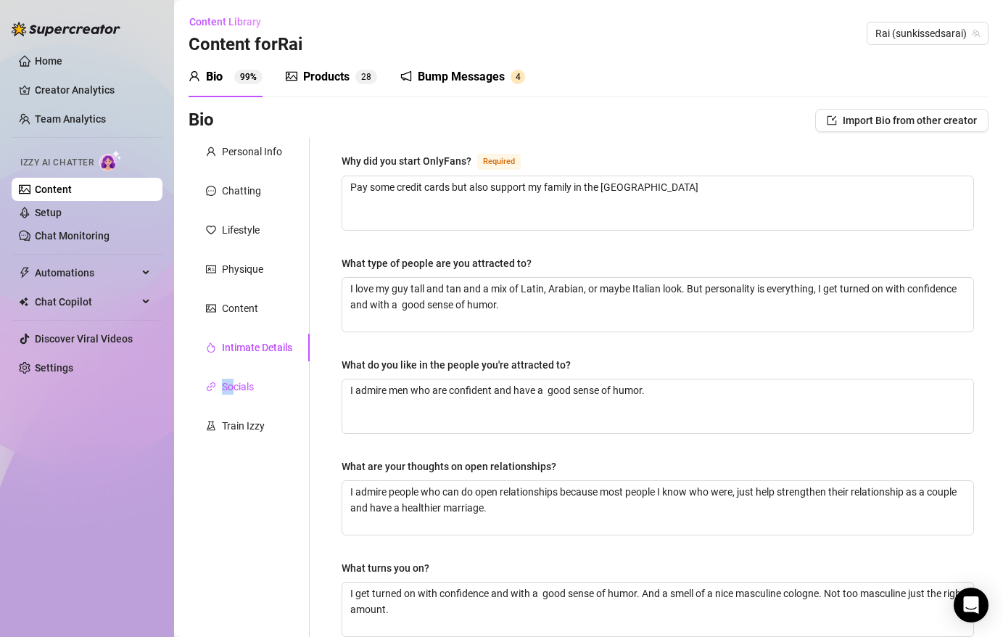
click at [236, 379] on div "Socials" at bounding box center [238, 387] width 32 height 16
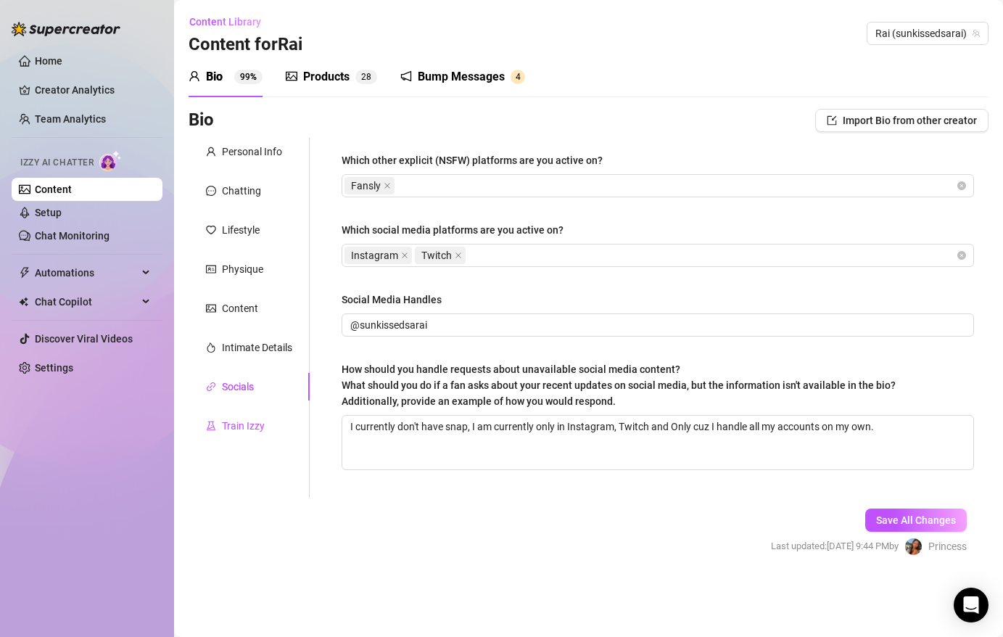
click at [237, 419] on div "Train Izzy" at bounding box center [243, 426] width 43 height 16
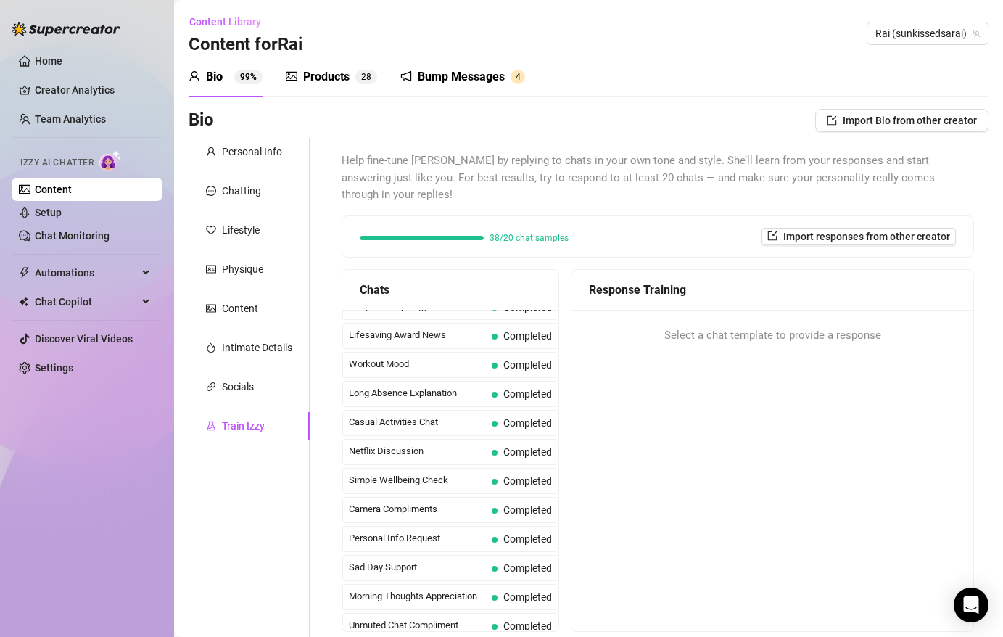
scroll to position [1277, 0]
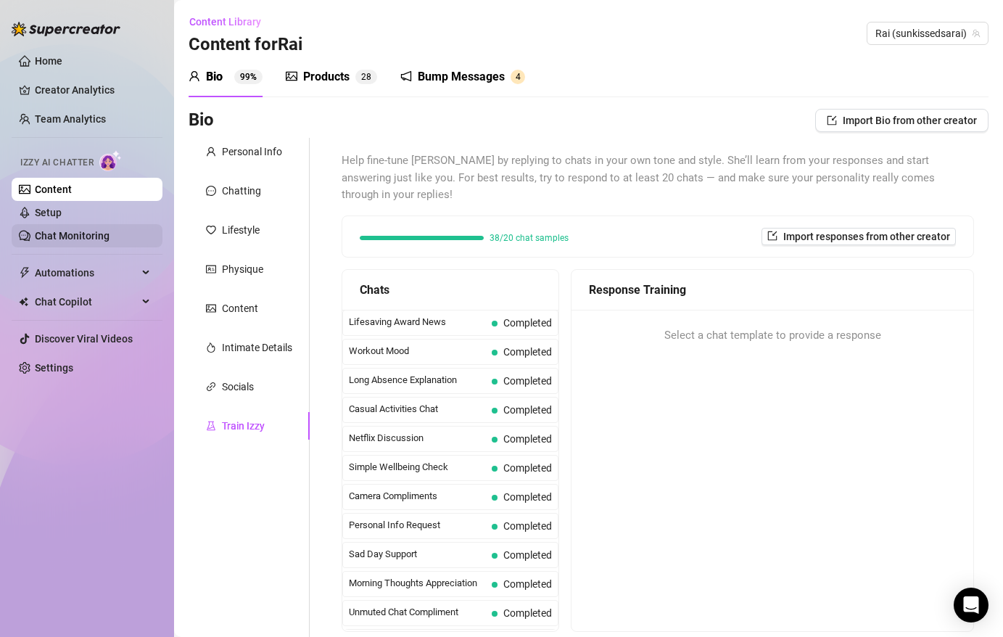
click at [101, 242] on link "Chat Monitoring" at bounding box center [72, 236] width 75 height 12
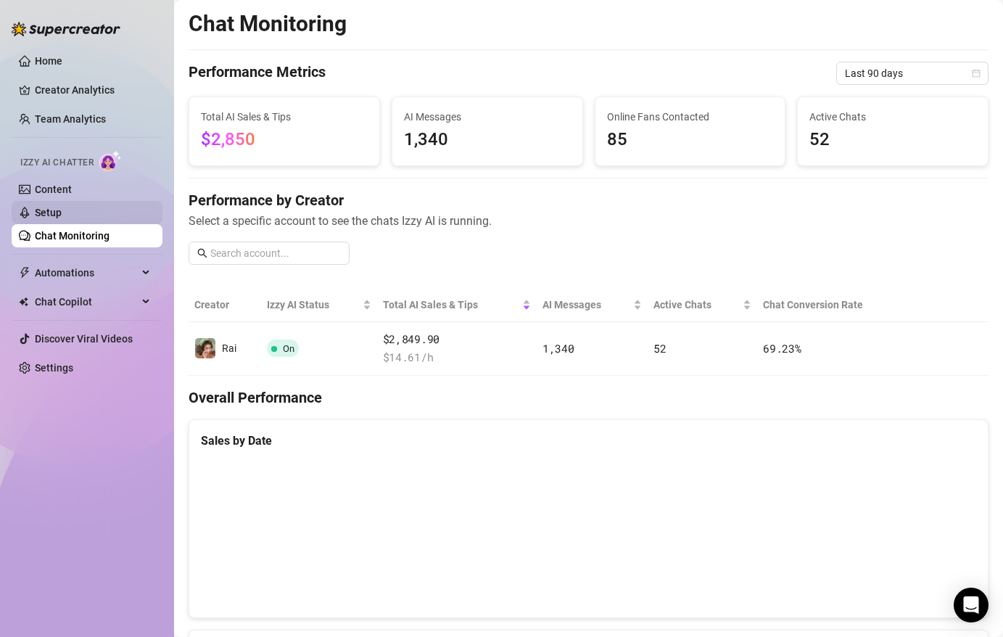
click at [62, 210] on link "Setup" at bounding box center [48, 213] width 27 height 12
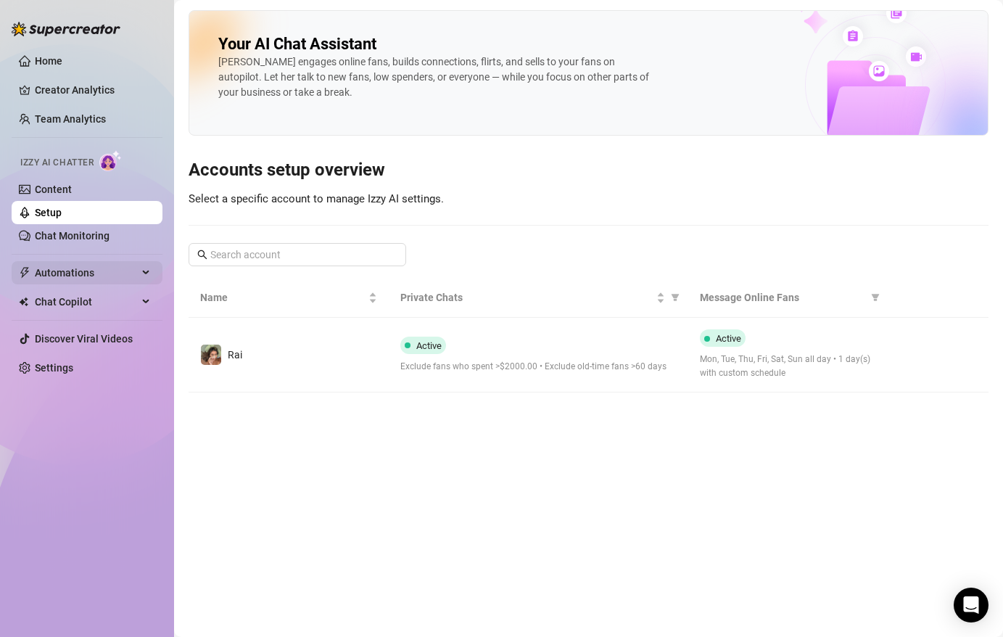
click at [72, 269] on span "Automations" at bounding box center [86, 272] width 103 height 23
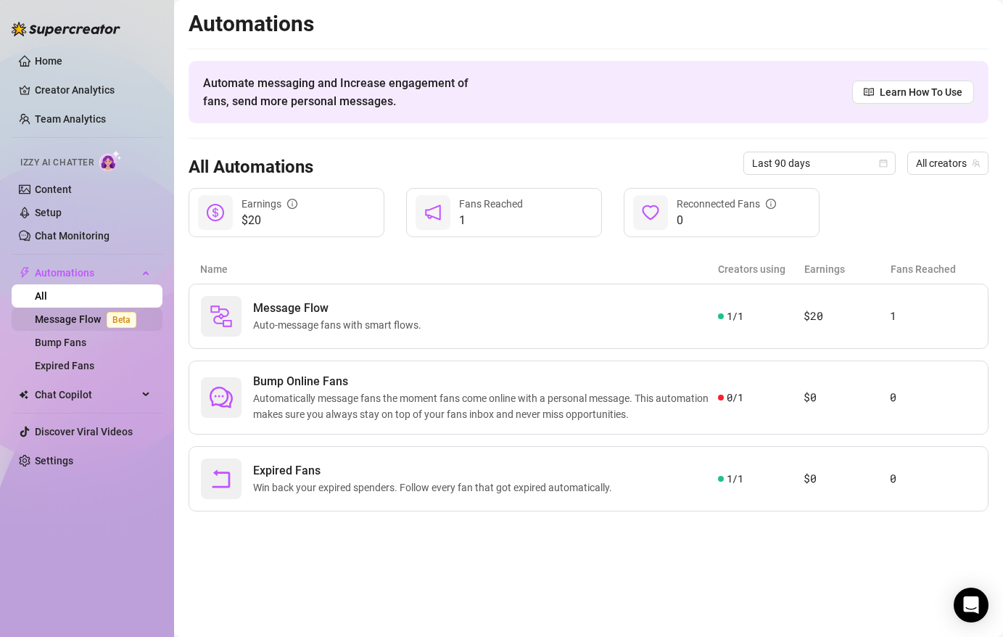
click at [74, 313] on link "Message Flow Beta" at bounding box center [88, 319] width 107 height 12
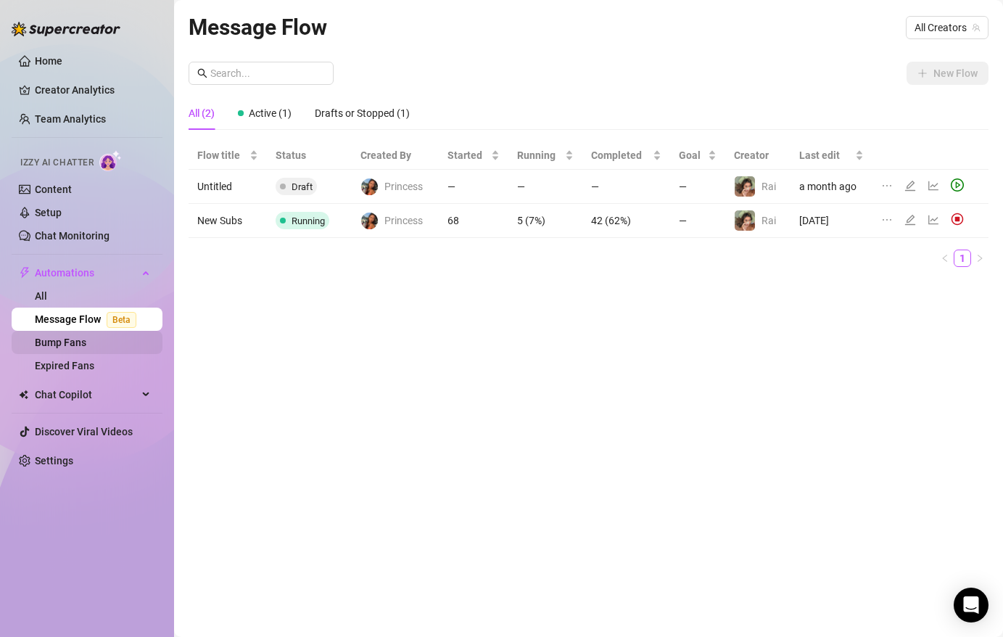
click at [70, 345] on link "Bump Fans" at bounding box center [61, 343] width 52 height 12
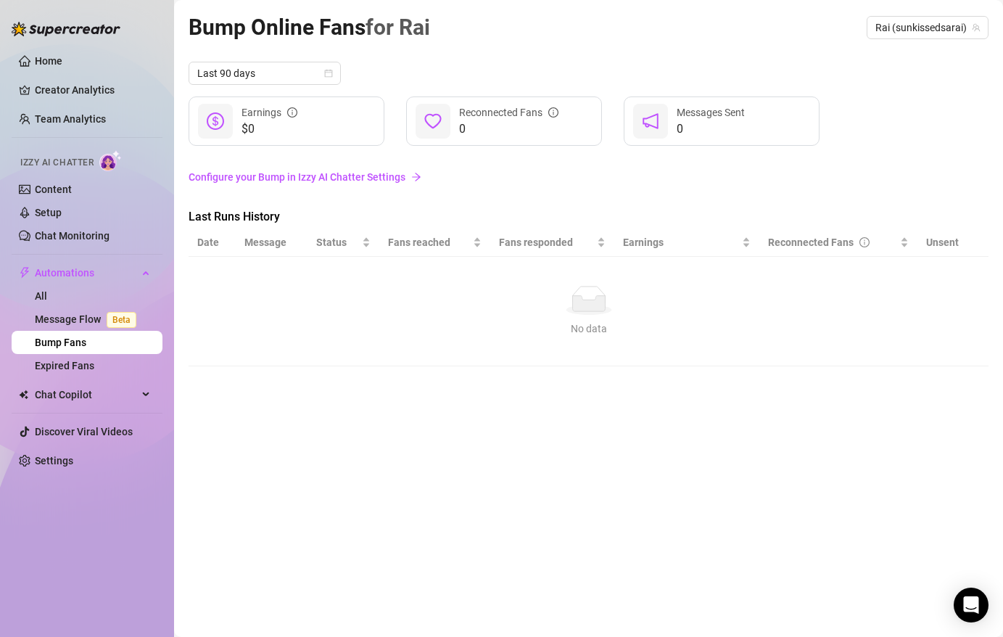
click at [66, 380] on ul "Home Creator Analytics Team Analytics Izzy AI Chatter Content Setup Chat Monito…" at bounding box center [87, 261] width 151 height 435
click at [55, 467] on link "Settings" at bounding box center [54, 461] width 38 height 12
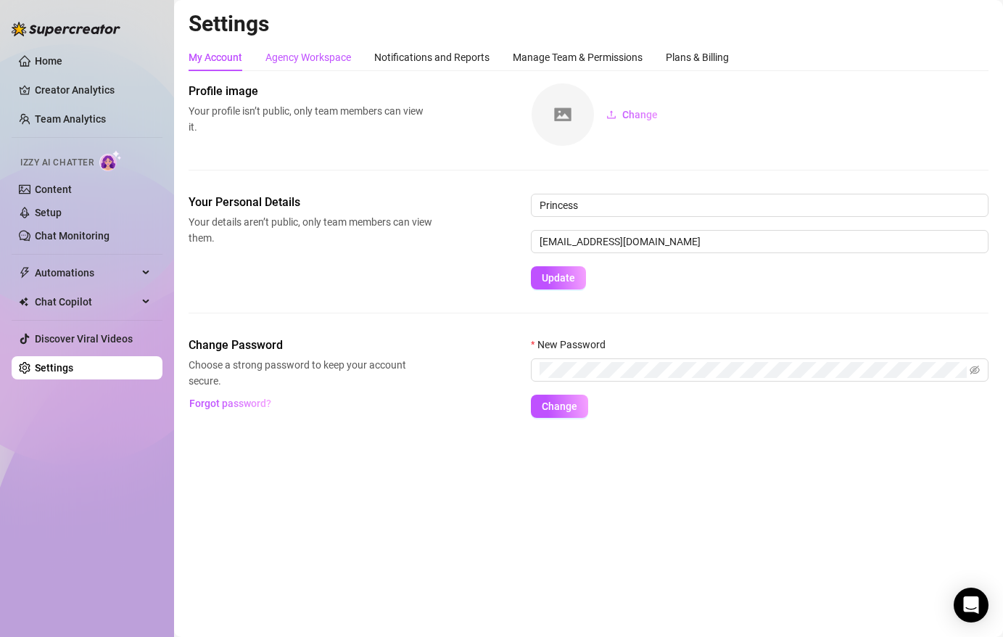
click at [327, 55] on div "Agency Workspace" at bounding box center [309, 57] width 86 height 16
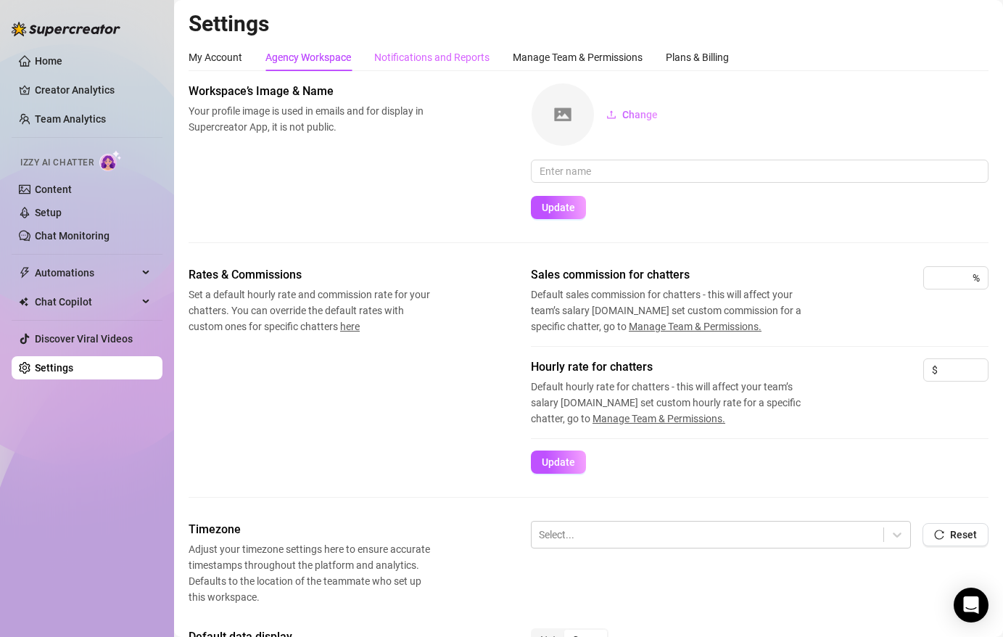
click at [421, 46] on div "Notifications and Reports" at bounding box center [431, 58] width 115 height 28
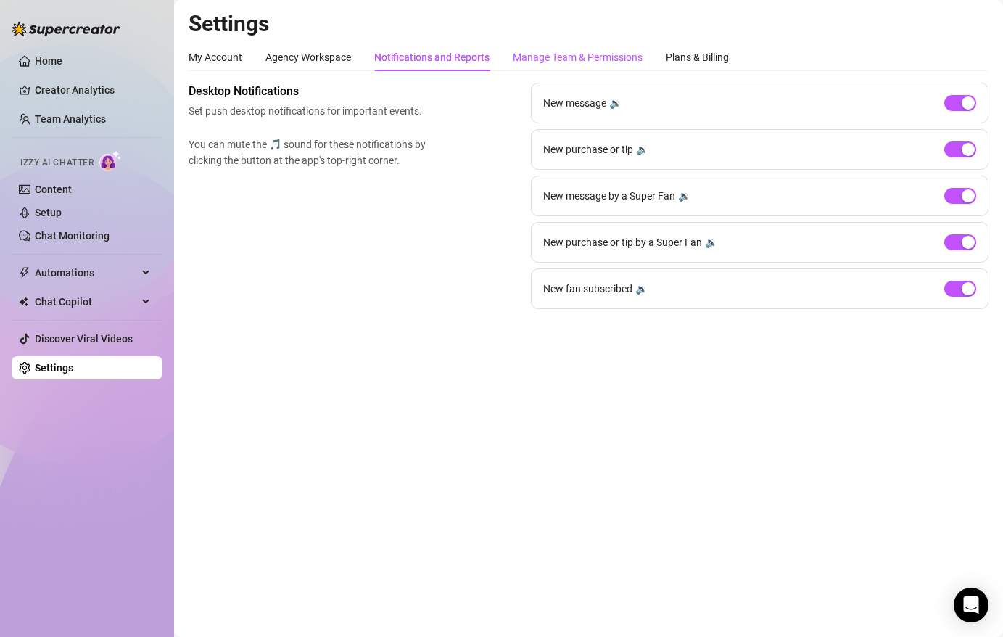
click at [570, 60] on div "Manage Team & Permissions" at bounding box center [578, 57] width 130 height 16
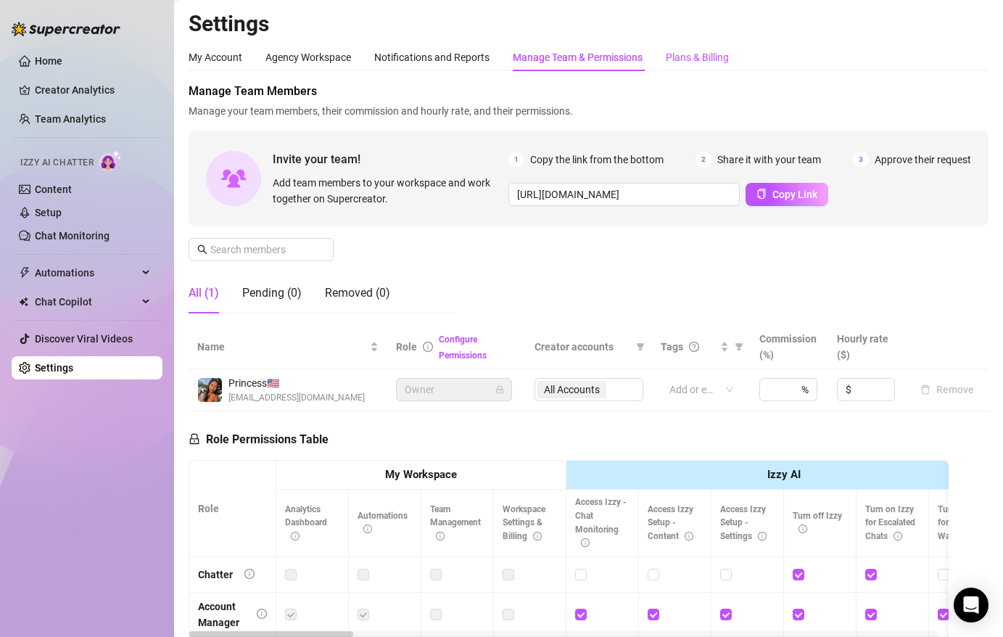
click at [681, 58] on div "Plans & Billing" at bounding box center [697, 57] width 63 height 16
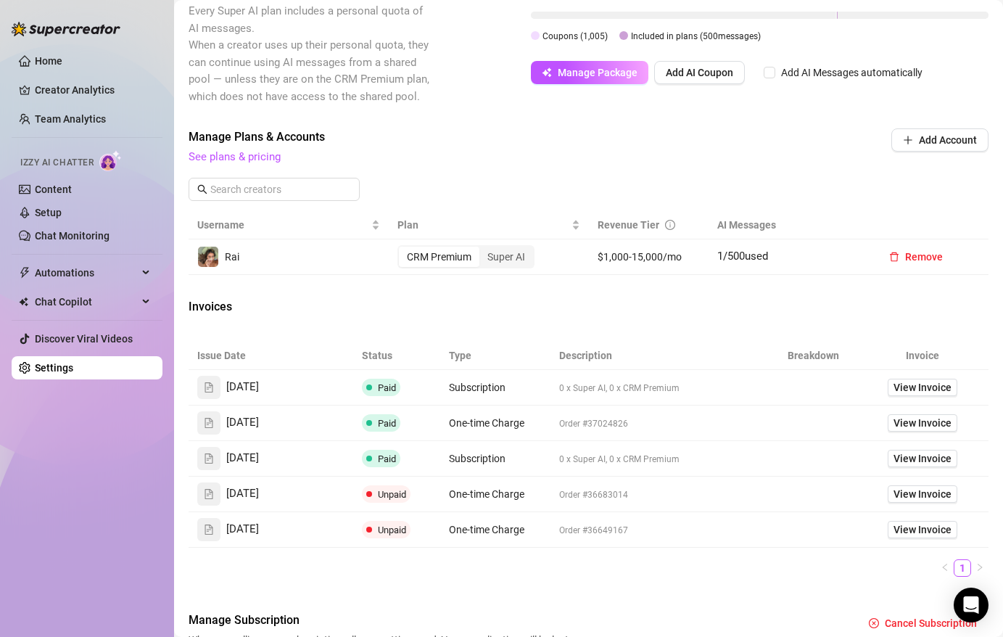
scroll to position [371, 0]
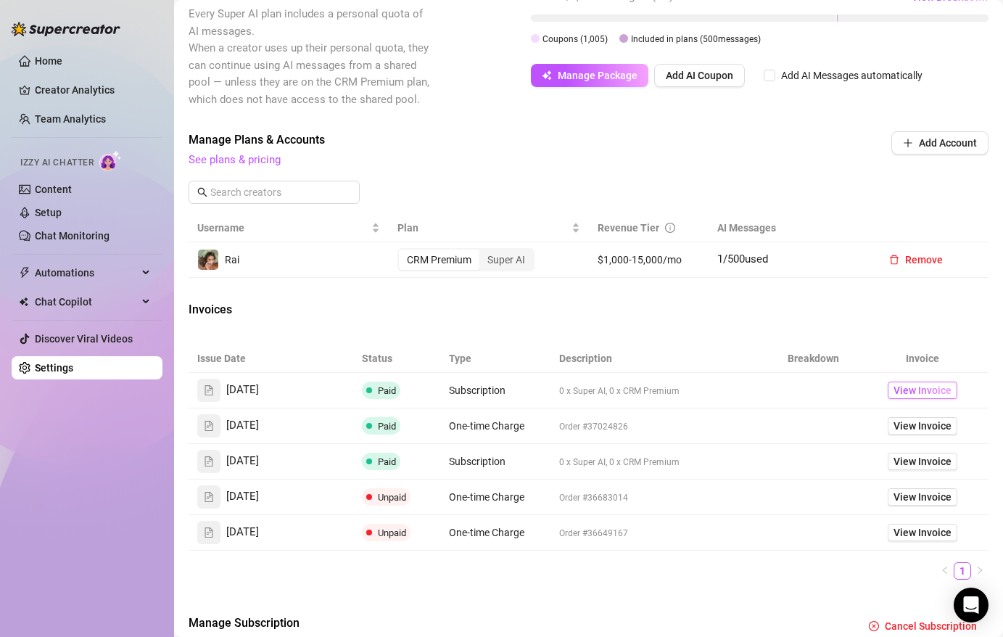
click at [894, 398] on span "View Invoice" at bounding box center [923, 390] width 58 height 16
click at [894, 434] on span "View Invoice" at bounding box center [923, 426] width 58 height 16
click at [920, 469] on span "View Invoice" at bounding box center [923, 461] width 58 height 16
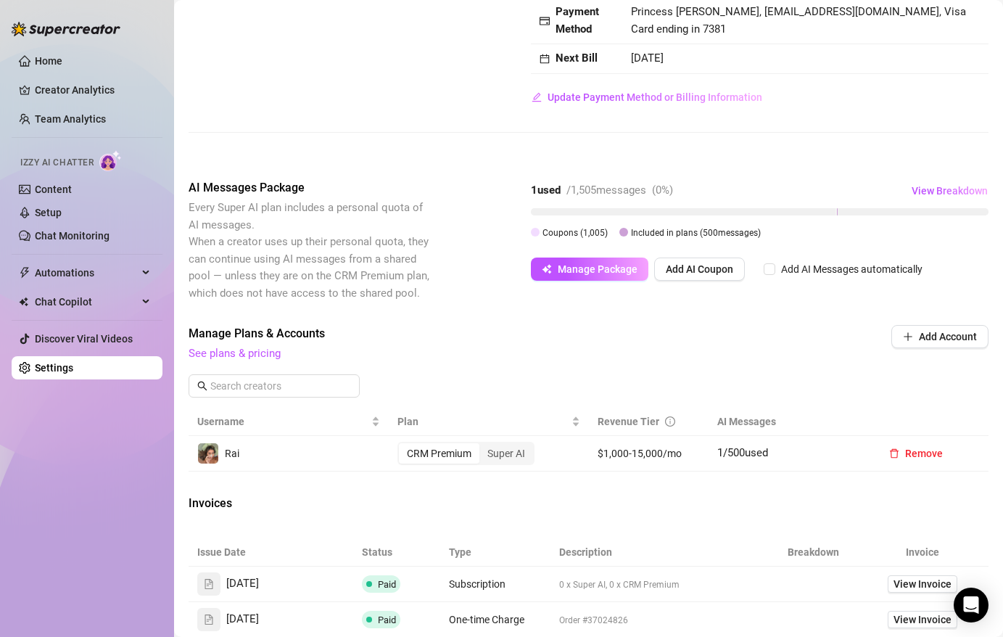
scroll to position [175, 0]
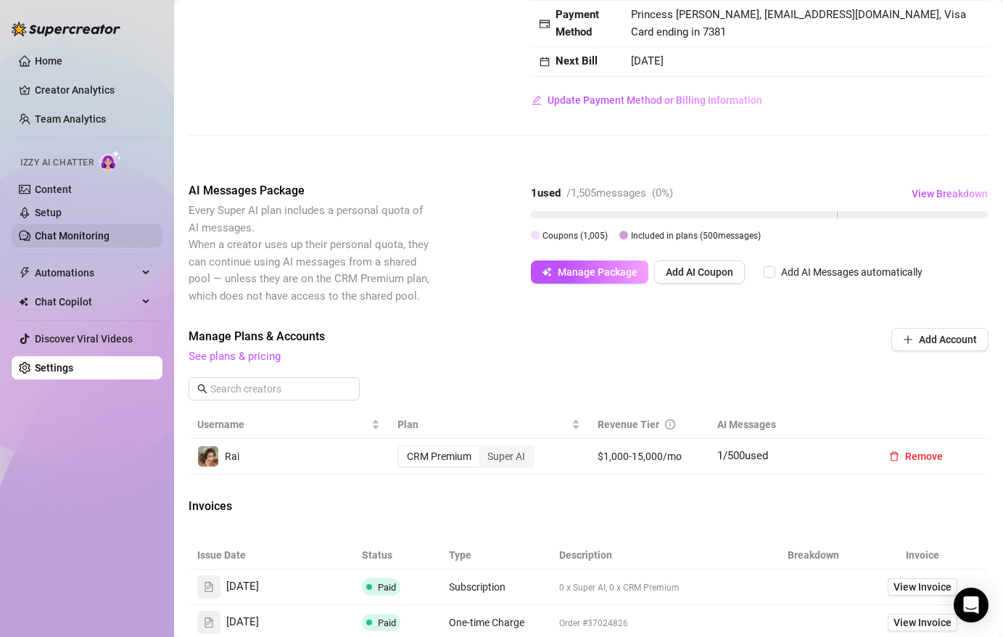
click at [58, 230] on link "Chat Monitoring" at bounding box center [72, 236] width 75 height 12
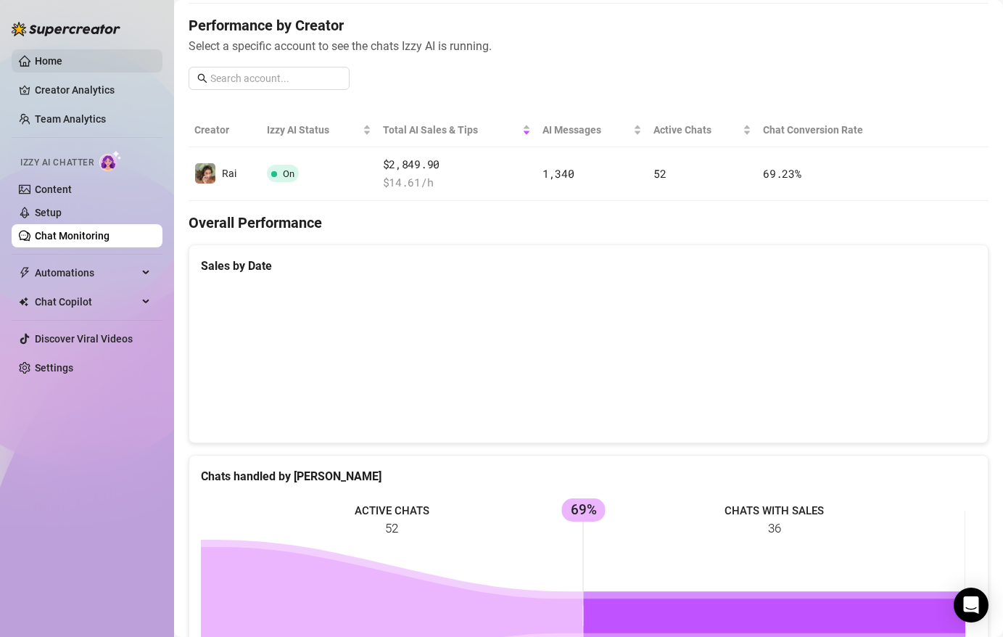
click at [42, 56] on link "Home" at bounding box center [49, 61] width 28 height 12
